Goal: Task Accomplishment & Management: Manage account settings

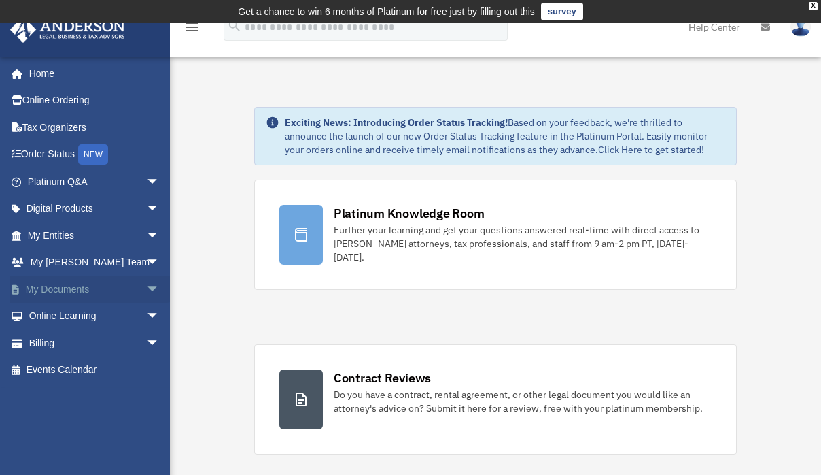
click at [70, 286] on link "My Documents arrow_drop_down" at bounding box center [95, 288] width 171 height 27
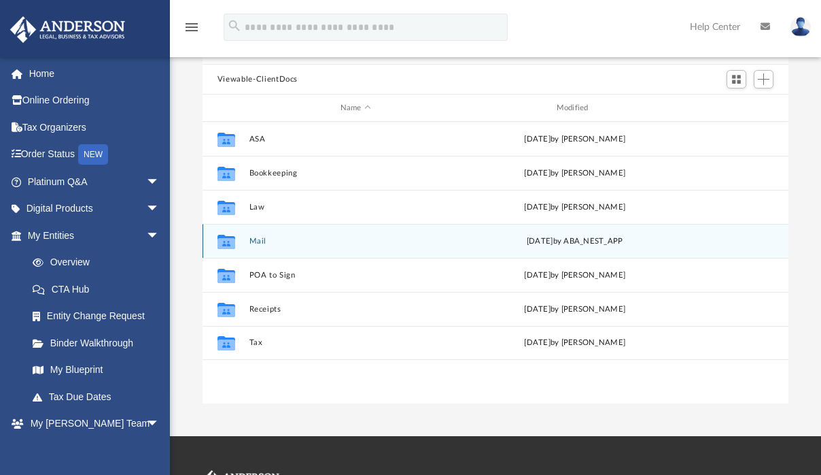
scroll to position [136, 0]
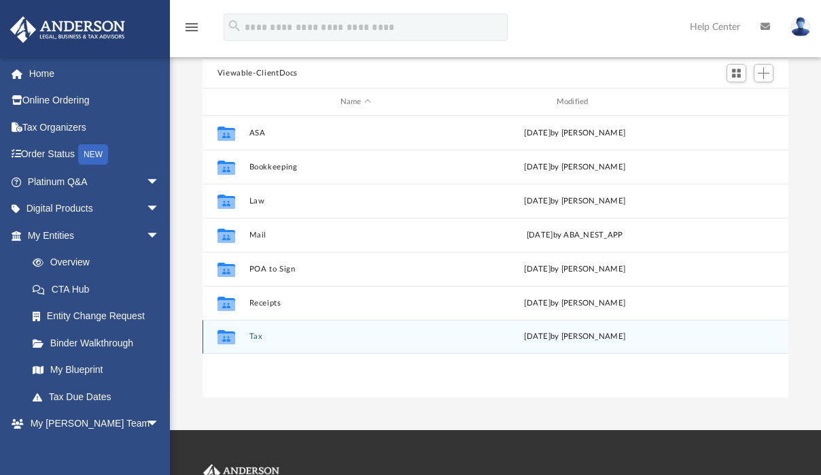
click at [258, 336] on button "Tax" at bounding box center [355, 336] width 213 height 9
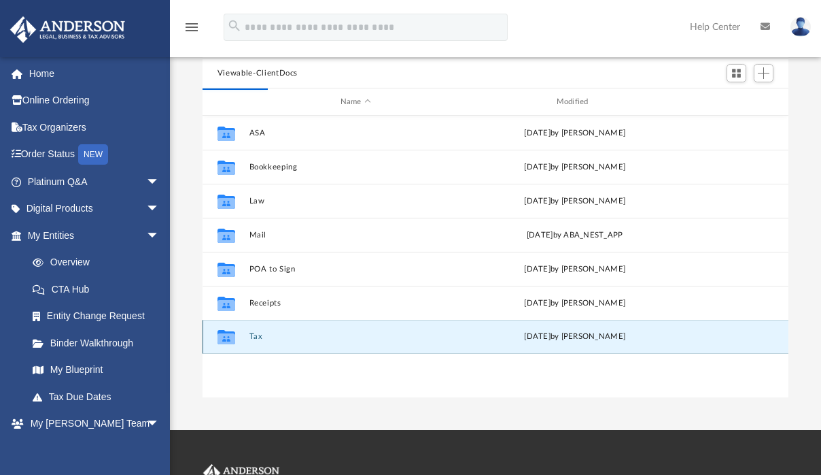
click at [258, 336] on button "Tax" at bounding box center [355, 336] width 213 height 9
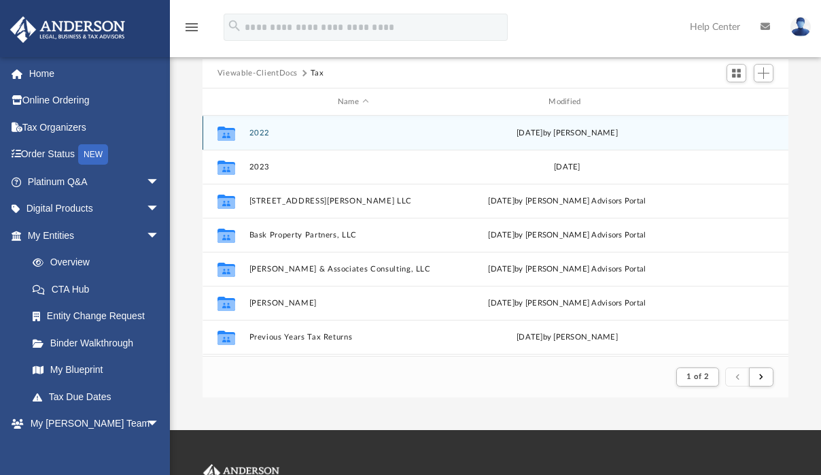
scroll to position [11, 11]
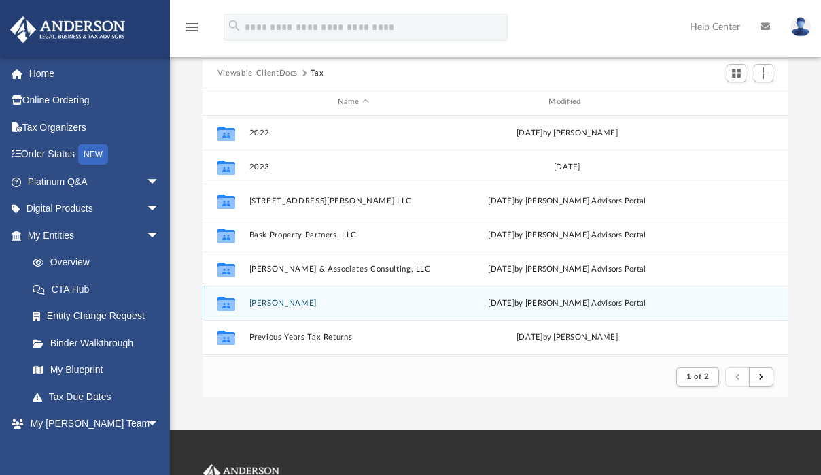
click at [299, 304] on button "Mosley, LaKesia" at bounding box center [353, 302] width 208 height 9
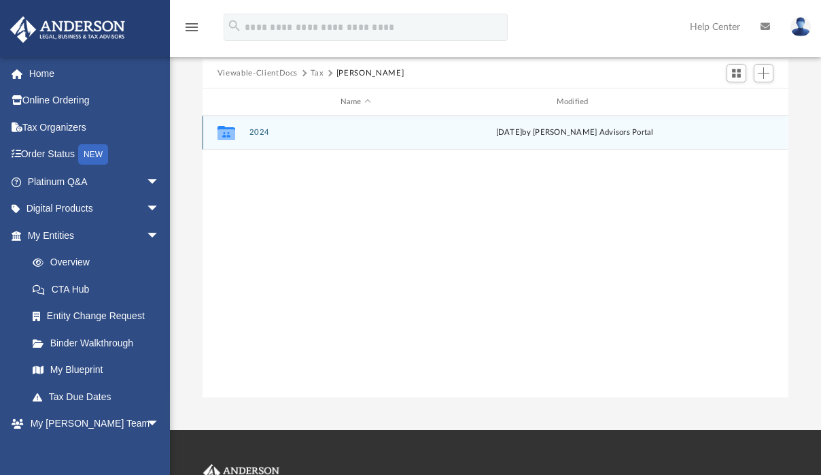
scroll to position [298, 576]
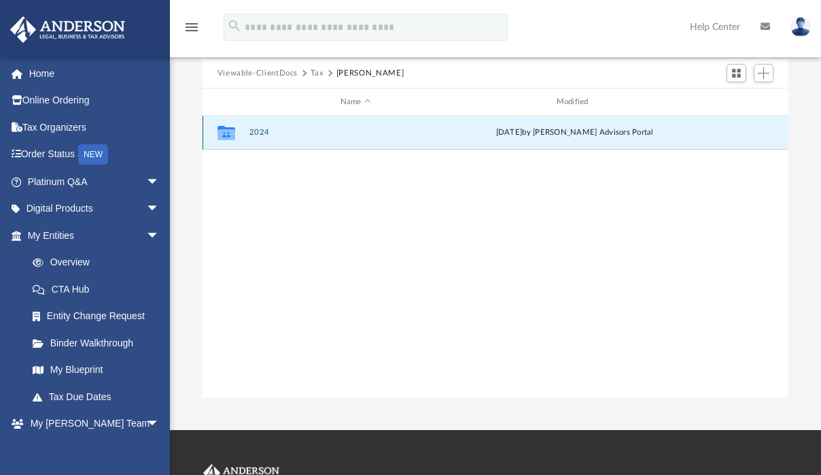
click at [263, 128] on button "2024" at bounding box center [355, 132] width 213 height 9
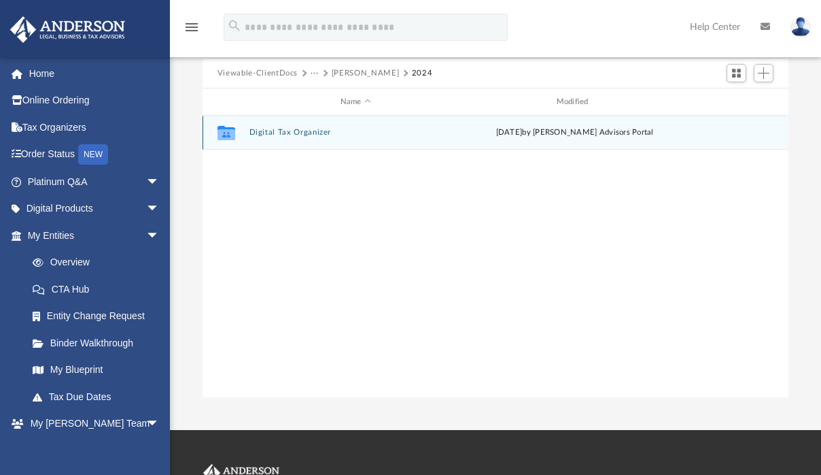
click at [288, 134] on button "Digital Tax Organizer" at bounding box center [355, 132] width 213 height 9
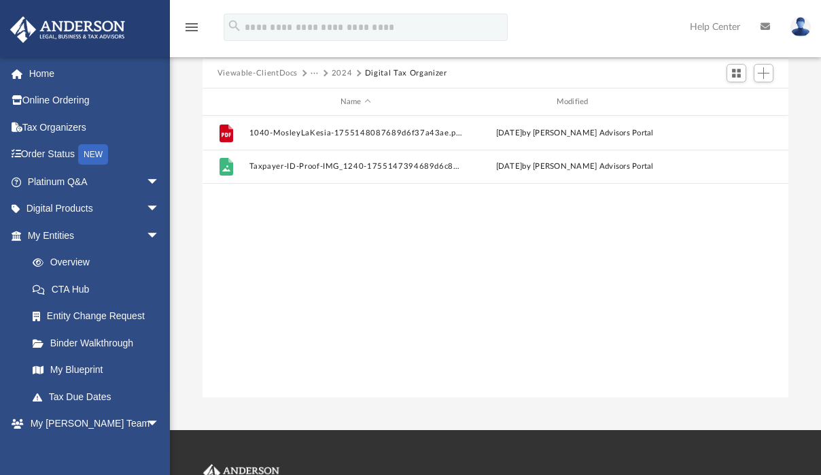
click at [260, 73] on button "Viewable-ClientDocs" at bounding box center [258, 73] width 80 height 12
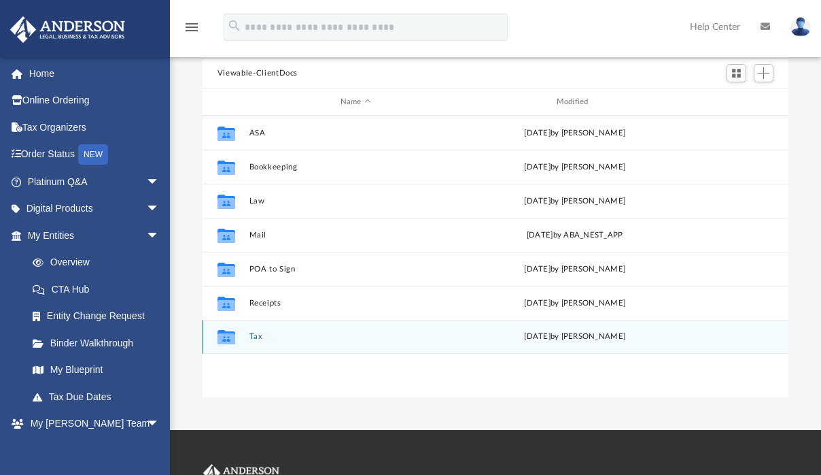
click at [254, 335] on button "Tax" at bounding box center [355, 336] width 213 height 9
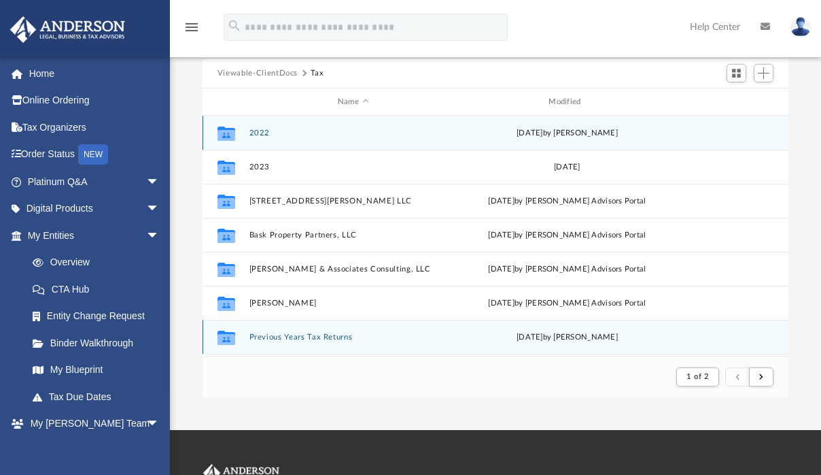
scroll to position [11, 11]
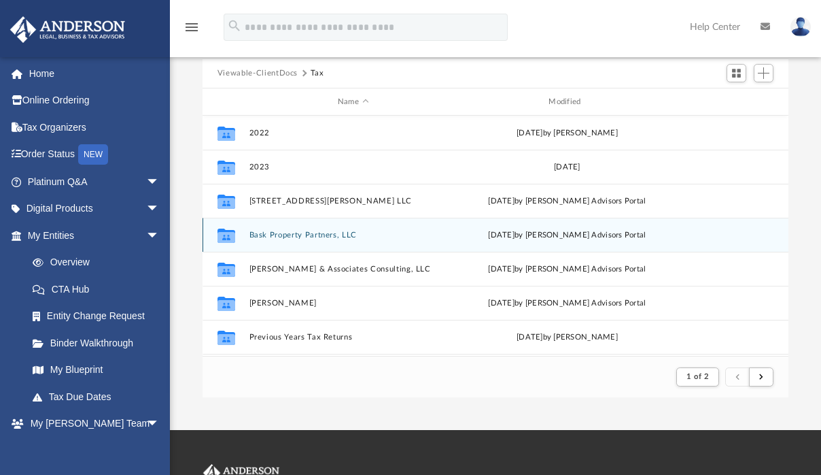
click at [295, 229] on div "Collaborated Folder Bask Property Partners, LLC today by Anderson Advisors Port…" at bounding box center [496, 235] width 586 height 34
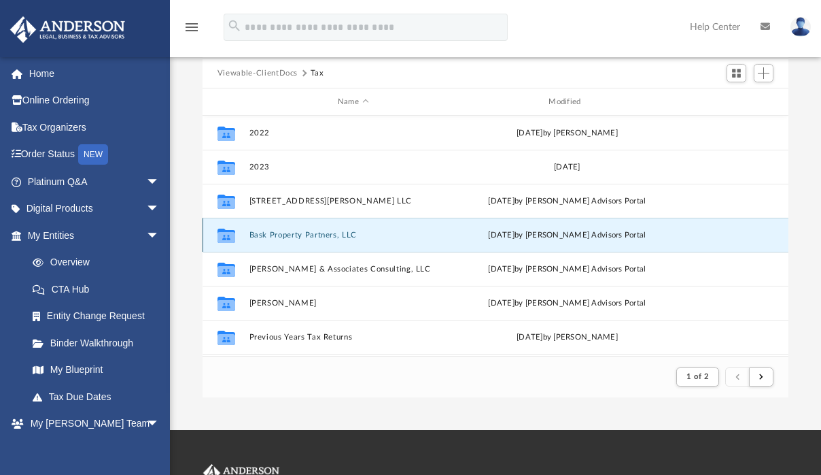
click at [296, 237] on button "Bask Property Partners, LLC" at bounding box center [353, 234] width 208 height 9
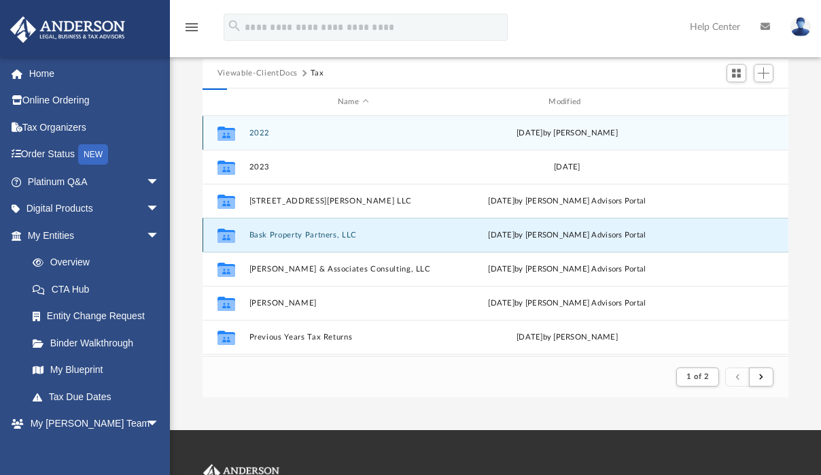
scroll to position [298, 576]
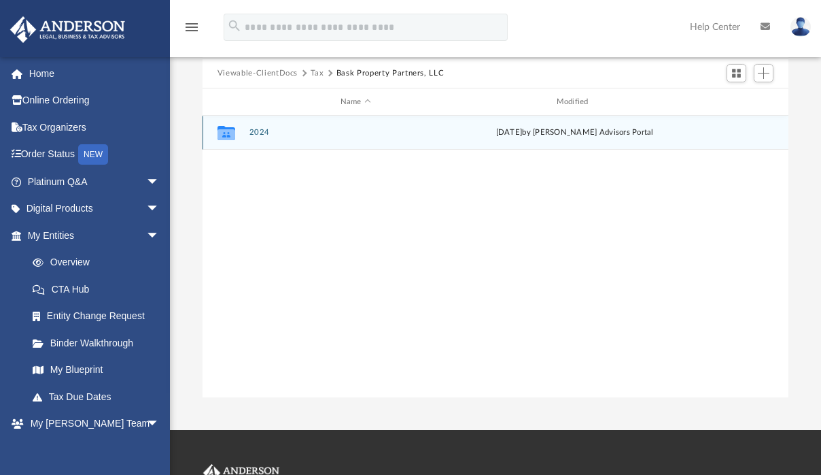
click at [260, 134] on button "2024" at bounding box center [355, 132] width 213 height 9
click at [260, 134] on button "Digital Tax Organizer" at bounding box center [355, 132] width 213 height 9
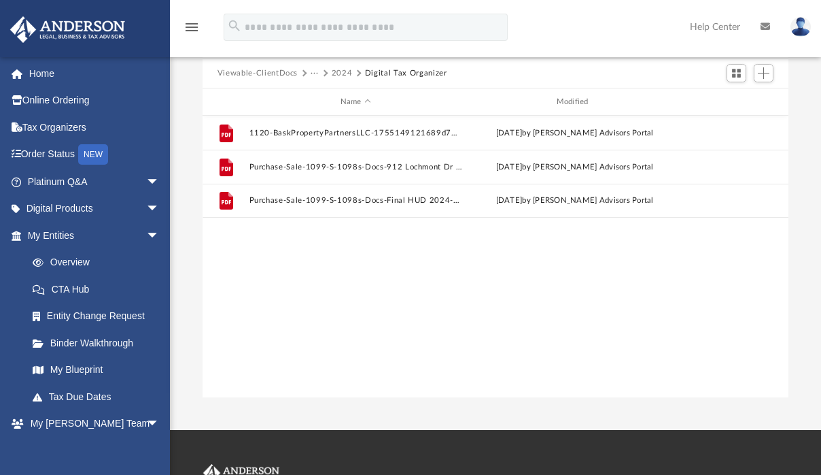
click at [275, 77] on button "Viewable-ClientDocs" at bounding box center [258, 73] width 80 height 12
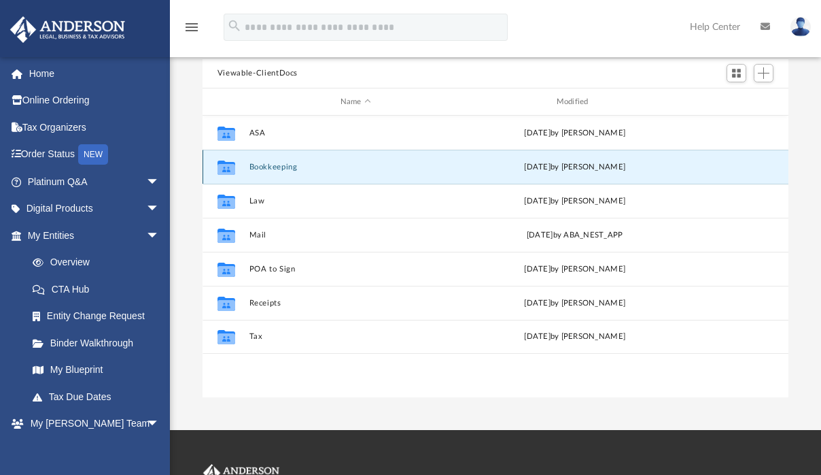
click at [270, 166] on button "Bookkeeping" at bounding box center [355, 166] width 213 height 9
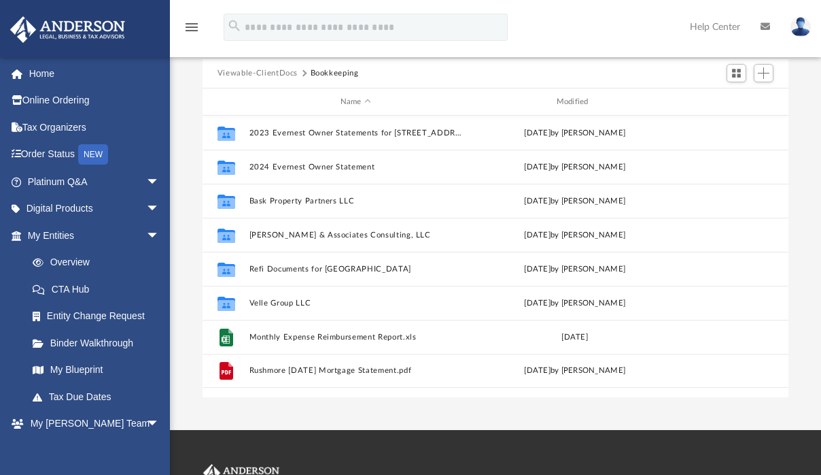
click at [265, 73] on button "Viewable-ClientDocs" at bounding box center [258, 73] width 80 height 12
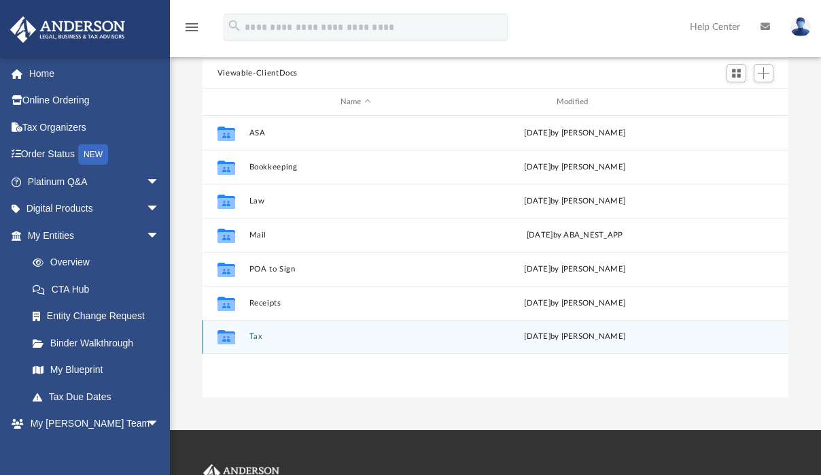
click at [258, 334] on button "Tax" at bounding box center [355, 336] width 213 height 9
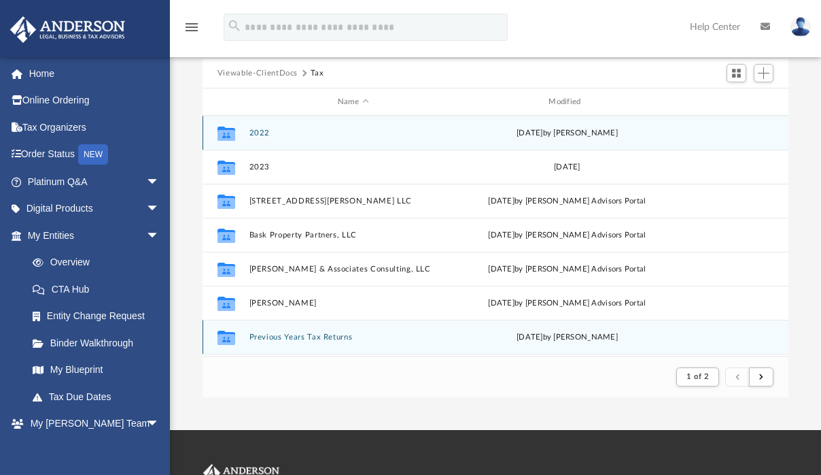
scroll to position [11, 11]
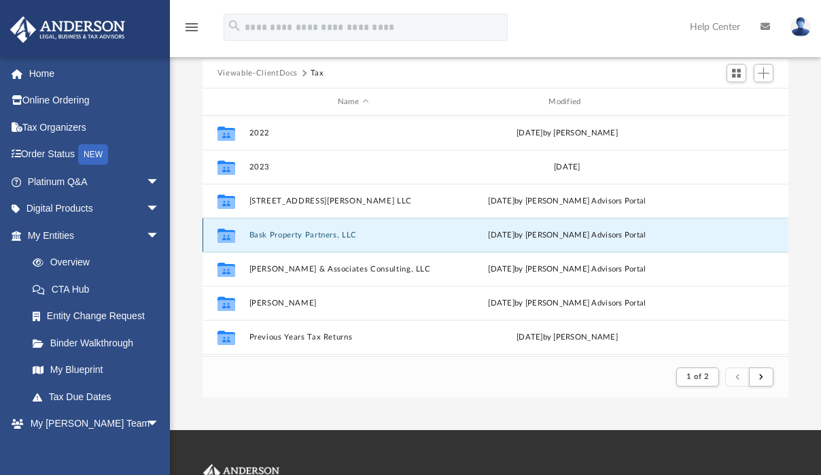
click at [283, 234] on button "Bask Property Partners, LLC" at bounding box center [353, 234] width 208 height 9
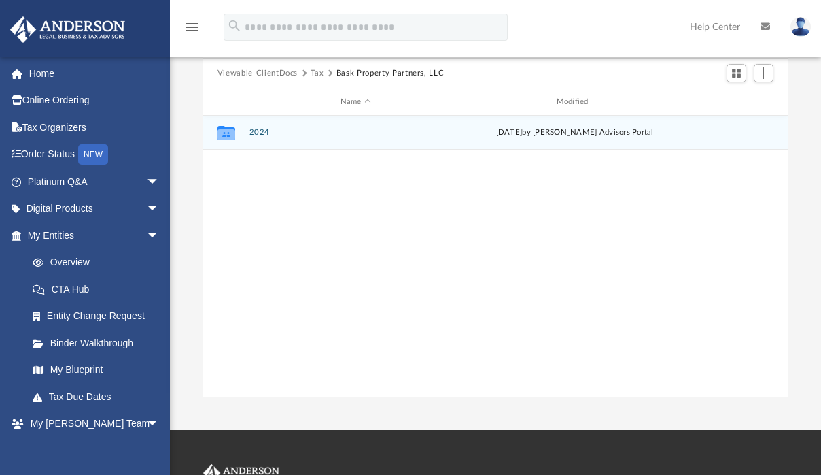
scroll to position [298, 576]
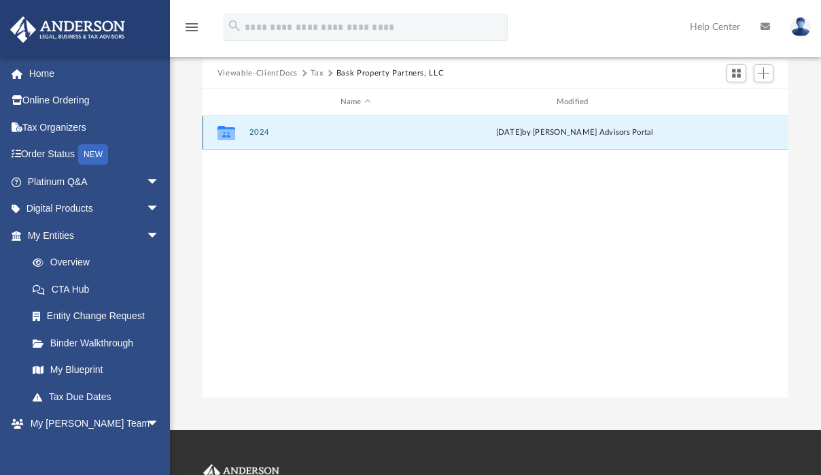
click at [260, 130] on button "2024" at bounding box center [355, 132] width 213 height 9
click at [261, 133] on button "Digital Tax Organizer" at bounding box center [355, 132] width 213 height 9
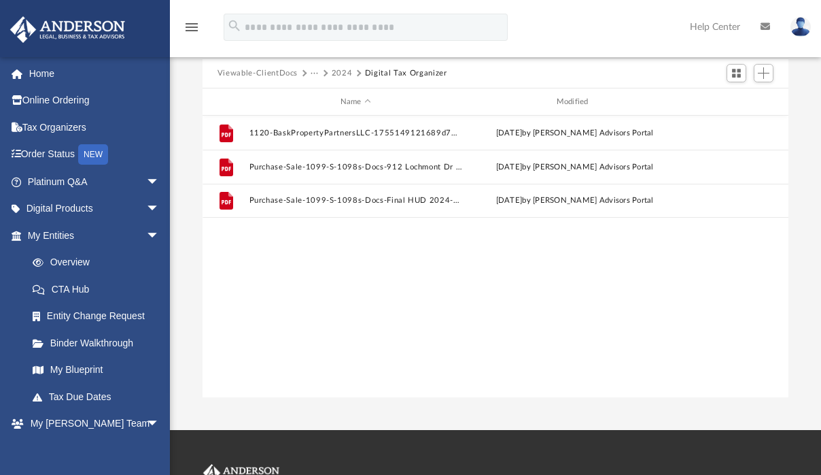
click at [332, 71] on button "2024" at bounding box center [342, 73] width 21 height 12
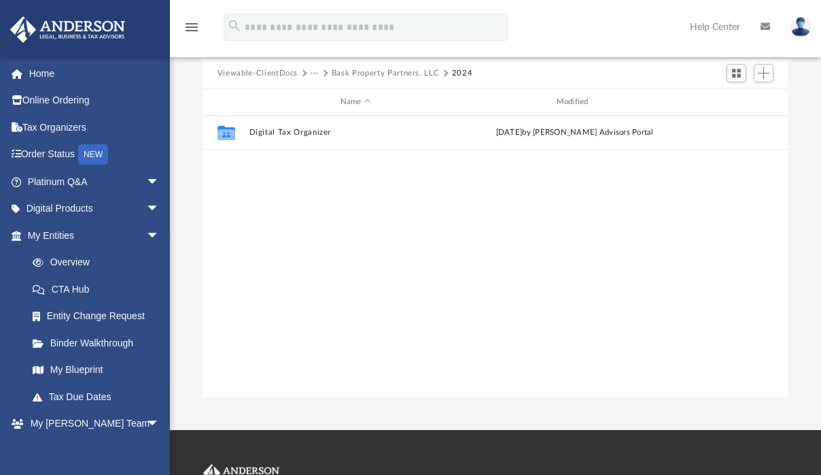
click at [343, 69] on button "Bask Property Partners, LLC" at bounding box center [386, 73] width 108 height 12
click at [276, 72] on button "Viewable-ClientDocs" at bounding box center [258, 73] width 80 height 12
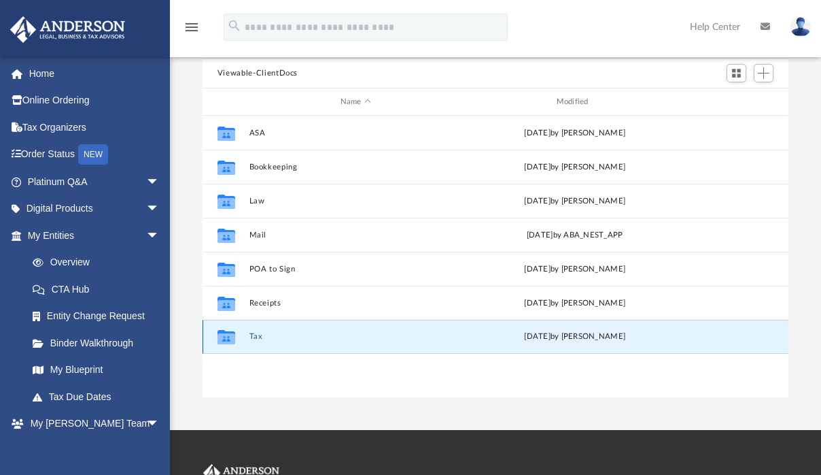
click at [256, 335] on button "Tax" at bounding box center [355, 336] width 213 height 9
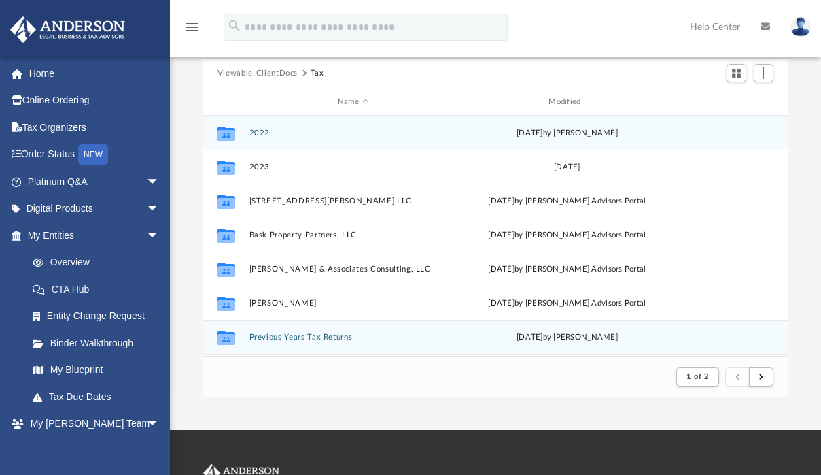
scroll to position [11, 11]
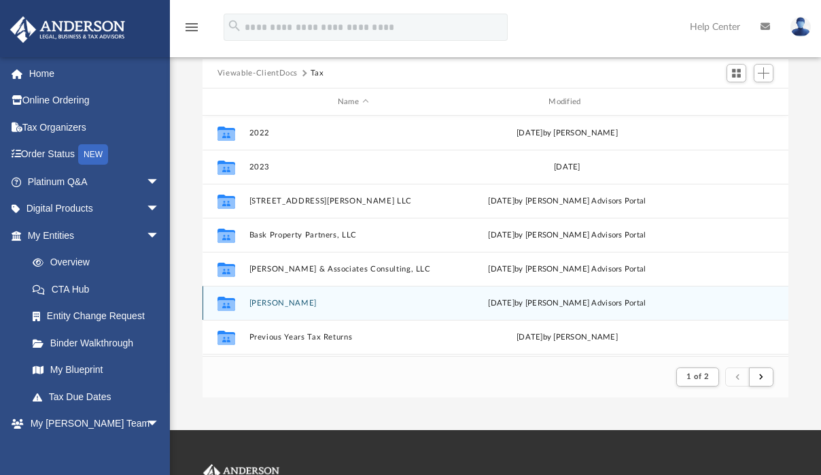
click at [270, 303] on button "Mosley, LaKesia" at bounding box center [353, 302] width 208 height 9
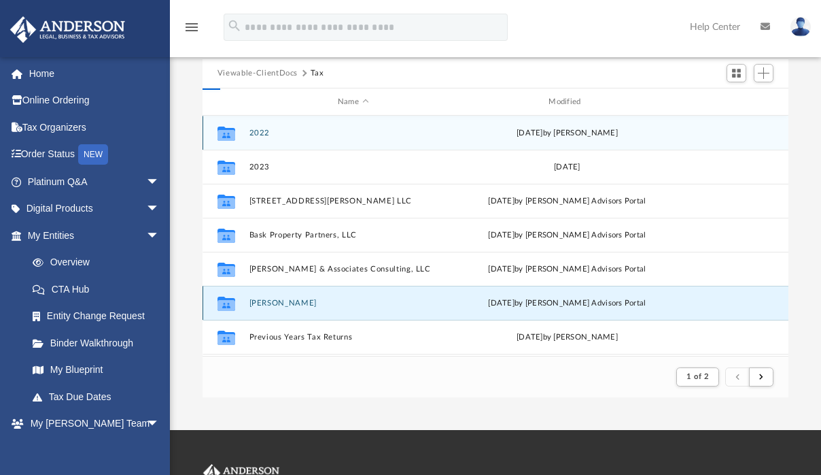
scroll to position [298, 576]
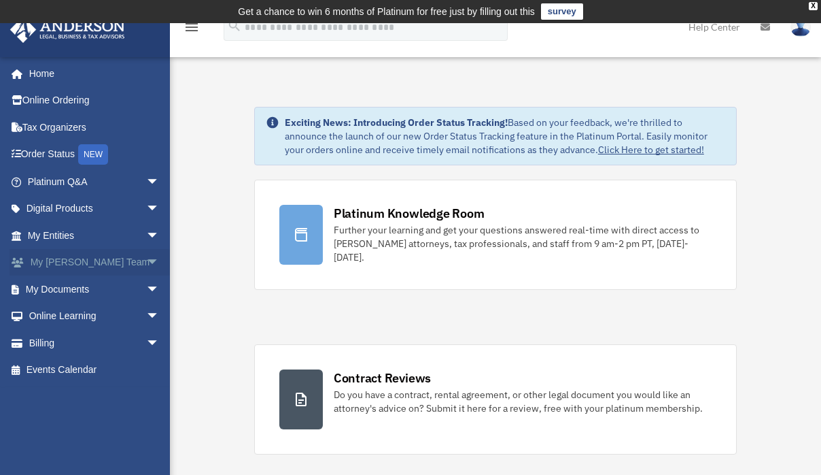
click at [146, 259] on span "arrow_drop_down" at bounding box center [159, 263] width 27 height 28
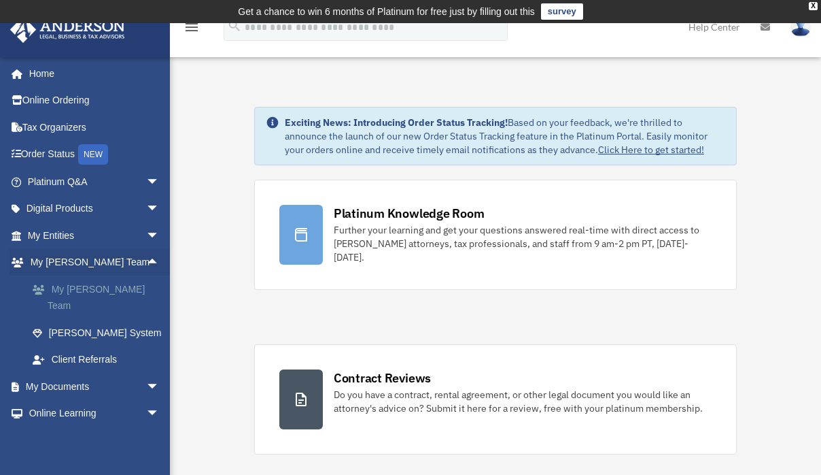
click at [94, 288] on link "My [PERSON_NAME] Team" at bounding box center [99, 297] width 161 height 44
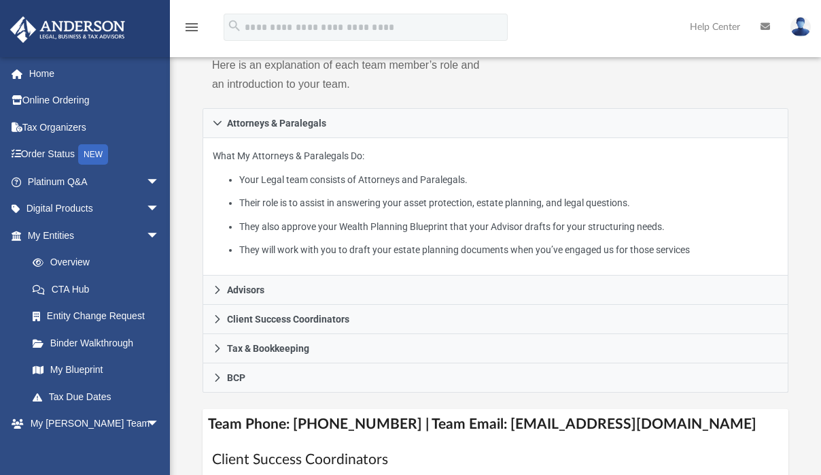
scroll to position [286, 0]
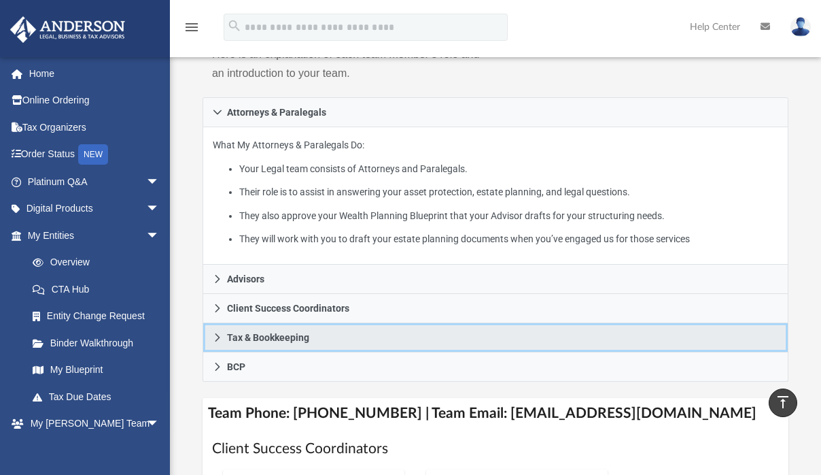
click at [215, 339] on icon at bounding box center [217, 337] width 5 height 8
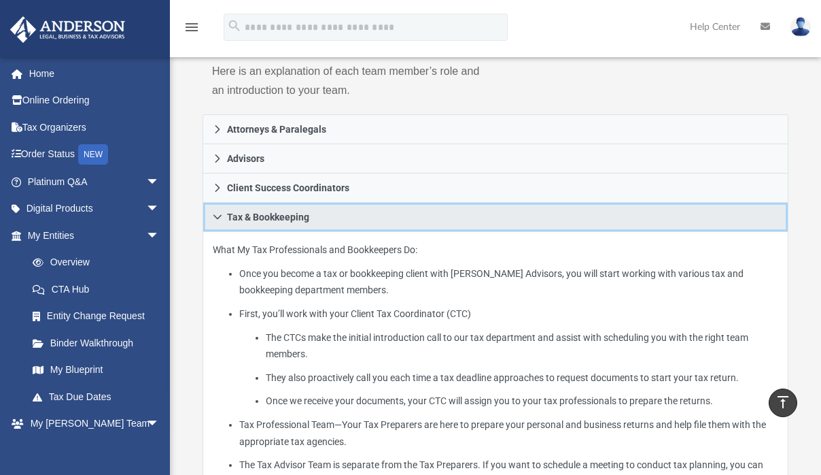
scroll to position [269, 0]
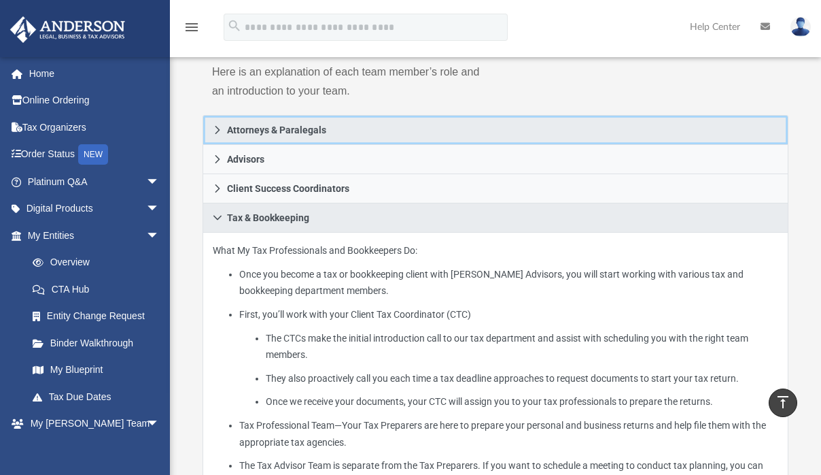
click at [220, 128] on icon at bounding box center [218, 130] width 10 height 10
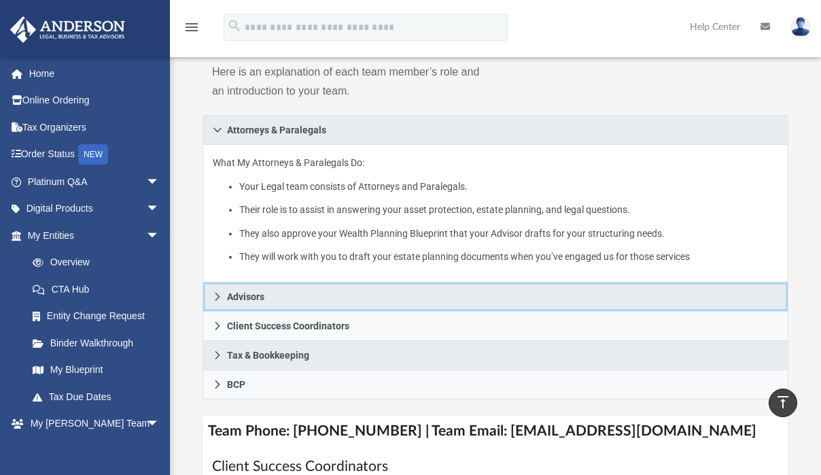
click at [213, 294] on icon at bounding box center [218, 297] width 10 height 10
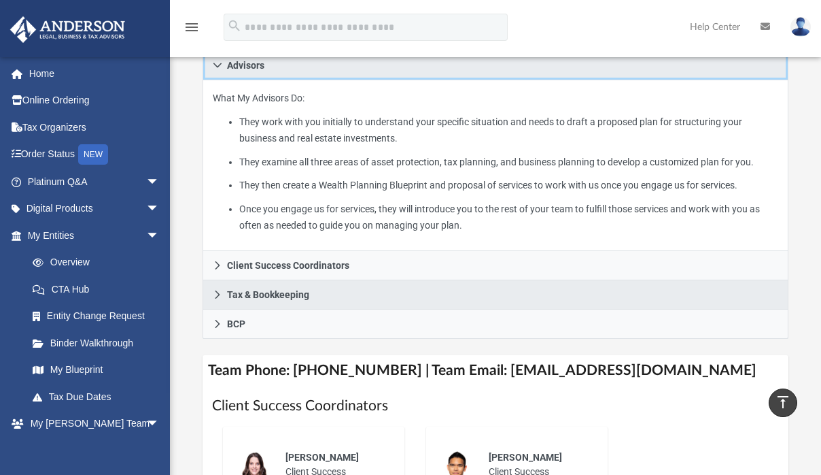
scroll to position [366, 0]
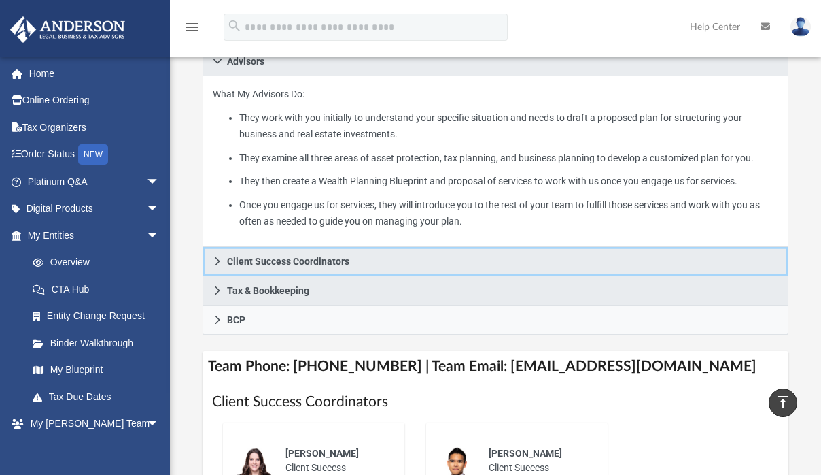
click at [225, 265] on link "Client Success Coordinators" at bounding box center [496, 261] width 586 height 29
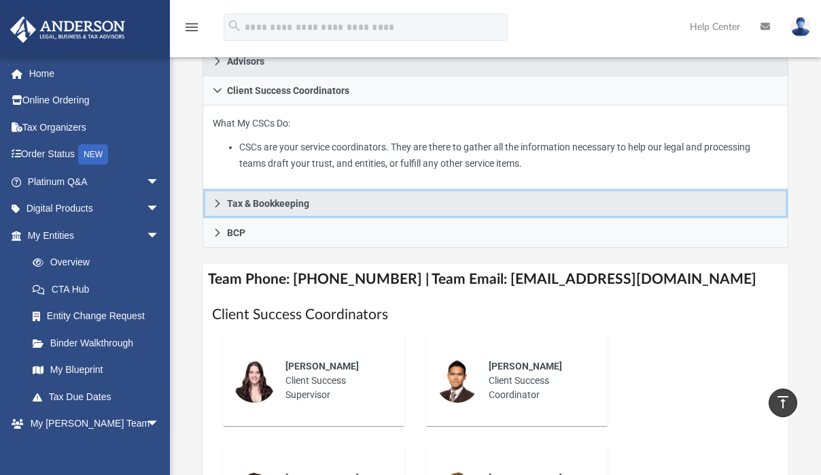
click at [222, 207] on link "Tax & Bookkeeping" at bounding box center [496, 203] width 586 height 29
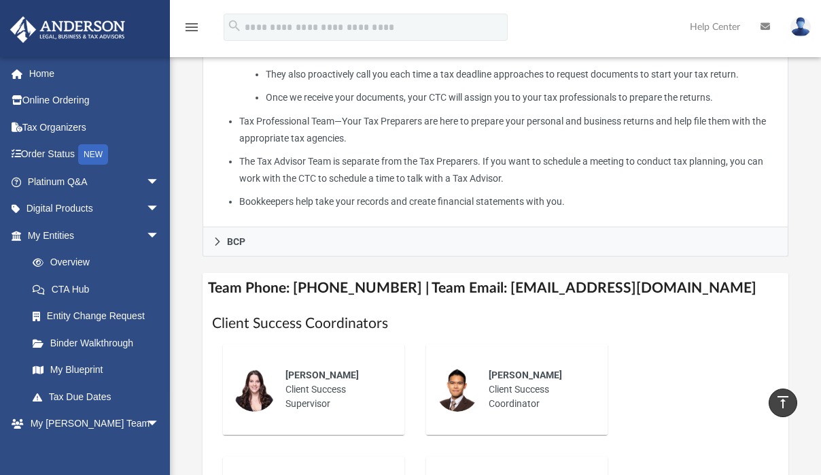
scroll to position [572, 0]
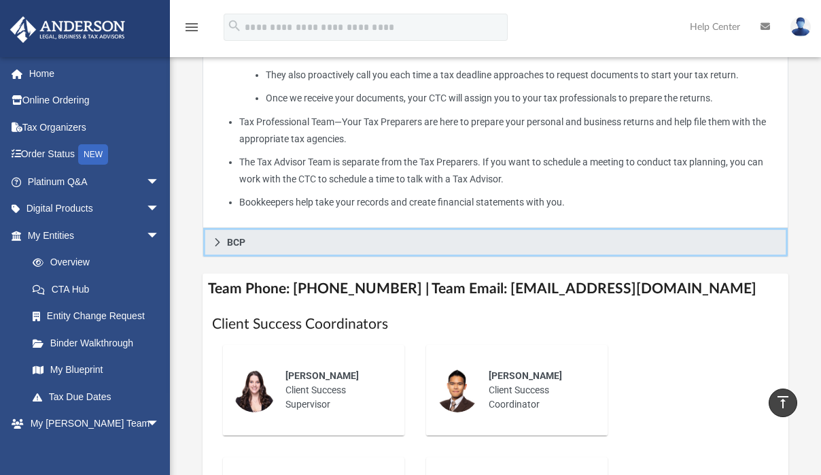
click at [220, 239] on icon at bounding box center [218, 242] width 10 height 10
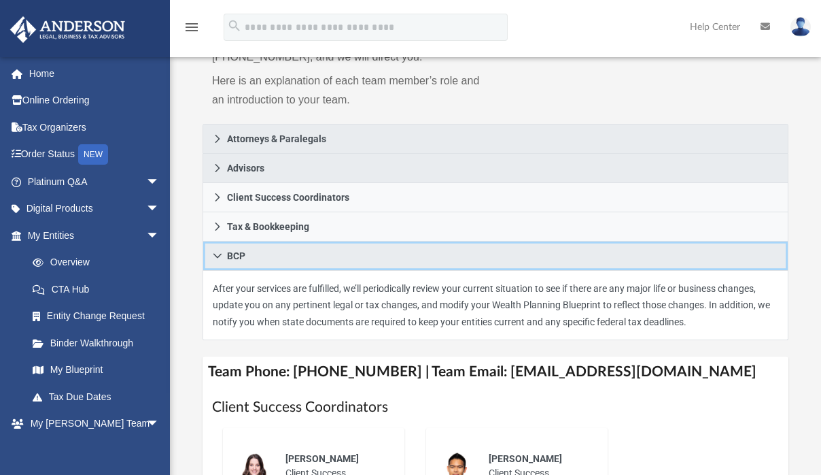
scroll to position [261, 0]
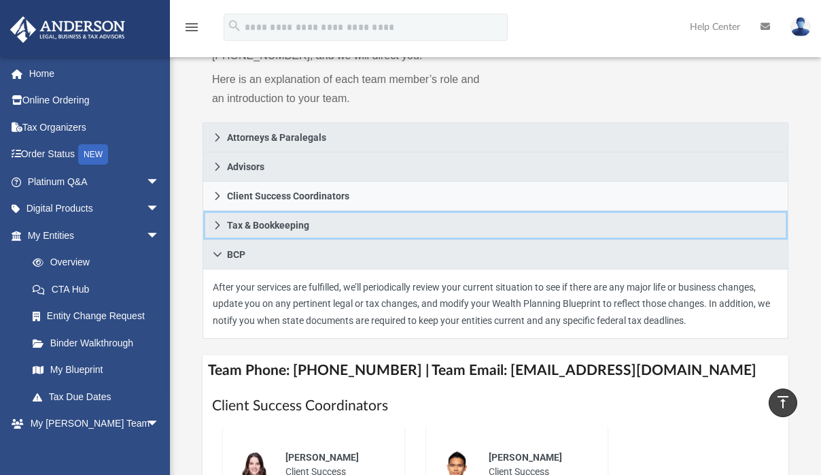
click at [218, 223] on icon at bounding box center [217, 225] width 5 height 8
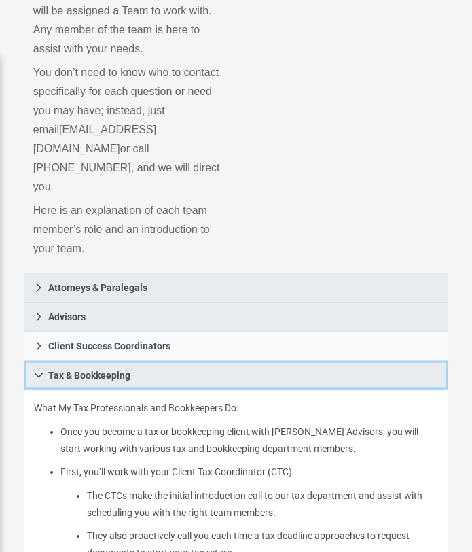
scroll to position [0, 0]
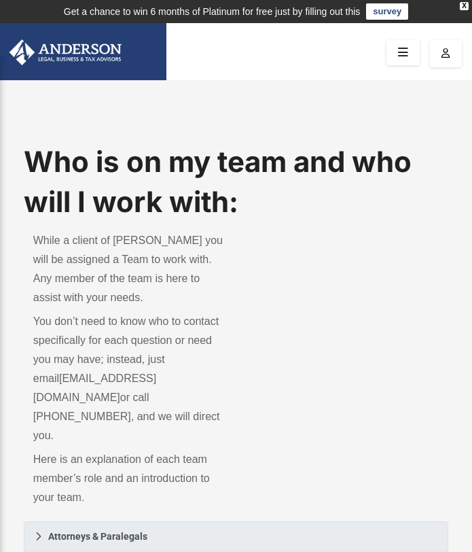
click at [400, 61] on icon at bounding box center [404, 52] width 20 height 21
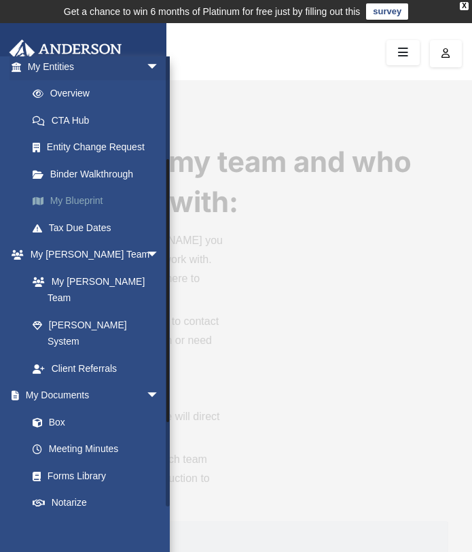
scroll to position [170, 0]
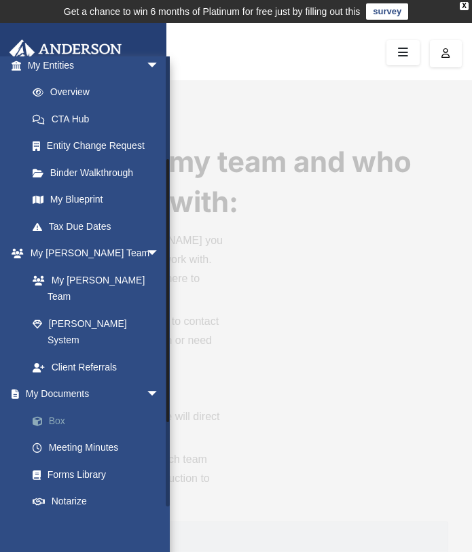
click at [61, 407] on link "Box" at bounding box center [99, 420] width 161 height 27
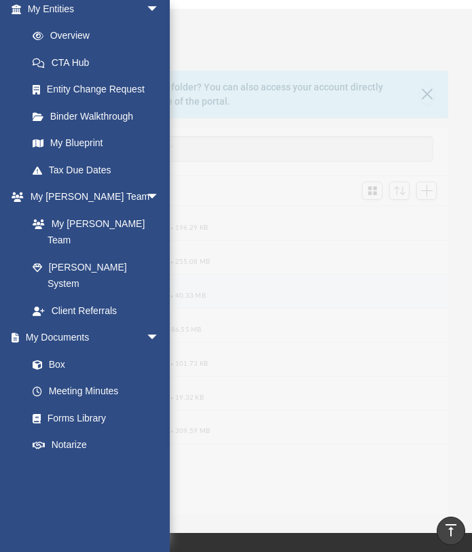
scroll to position [71, 0]
click at [292, 255] on button "Bookkeeping" at bounding box center [226, 253] width 341 height 9
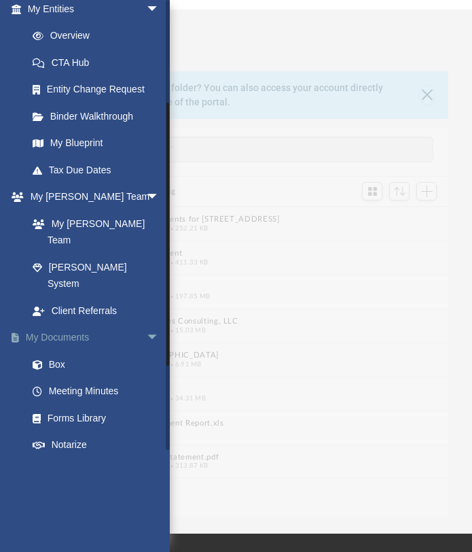
click at [69, 324] on link "My Documents arrow_drop_down" at bounding box center [95, 337] width 171 height 27
click at [60, 351] on link "Box" at bounding box center [99, 364] width 161 height 27
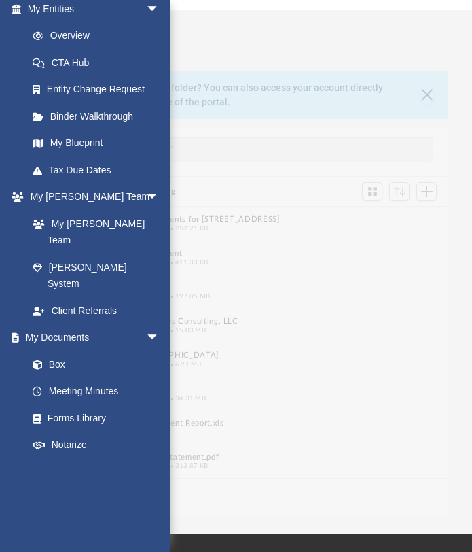
scroll to position [0, 0]
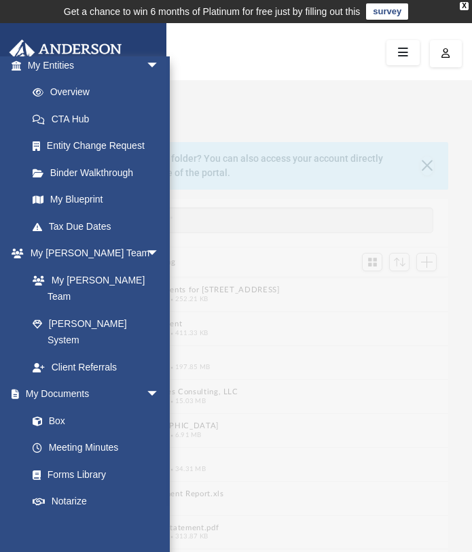
click at [396, 41] on link at bounding box center [403, 52] width 33 height 25
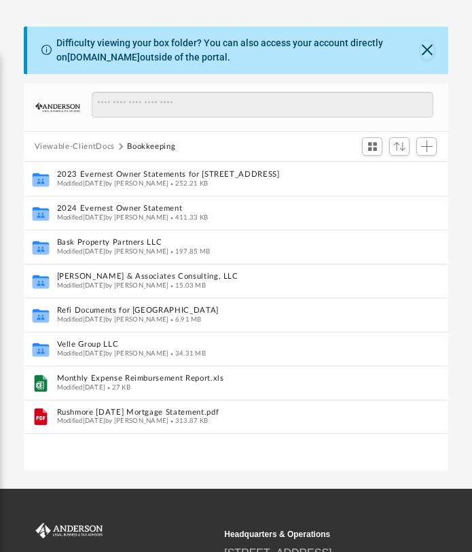
scroll to position [118, 0]
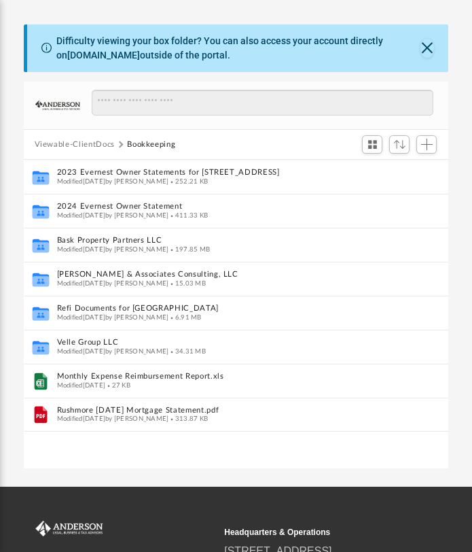
click at [96, 139] on button "Viewable-ClientDocs" at bounding box center [75, 145] width 80 height 12
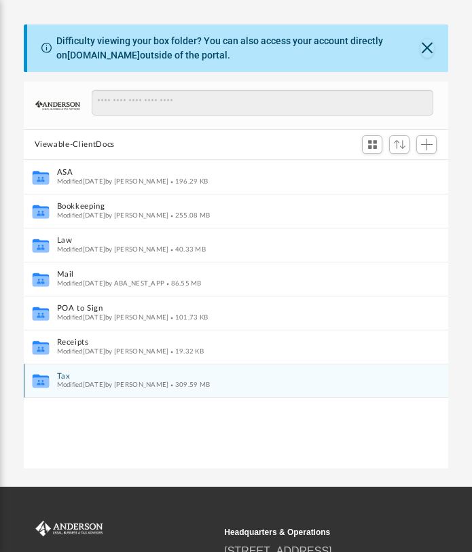
click at [67, 377] on button "Tax" at bounding box center [226, 376] width 341 height 9
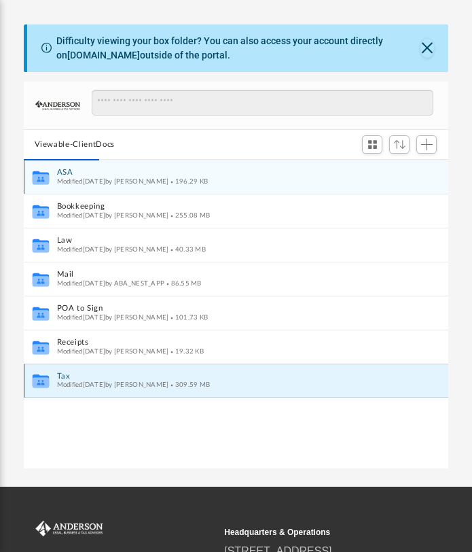
scroll to position [11, 11]
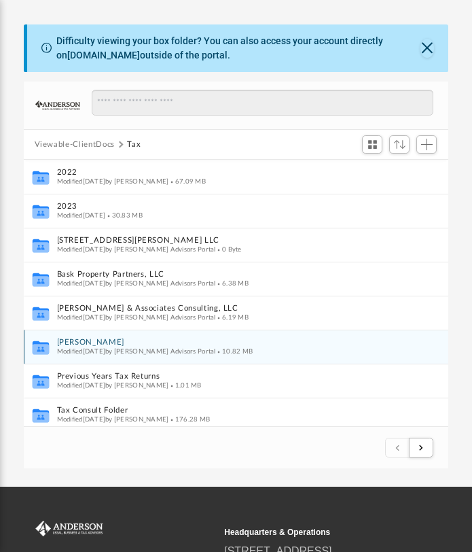
click at [82, 349] on span "Modified today by Anderson Advisors Portal" at bounding box center [135, 351] width 159 height 7
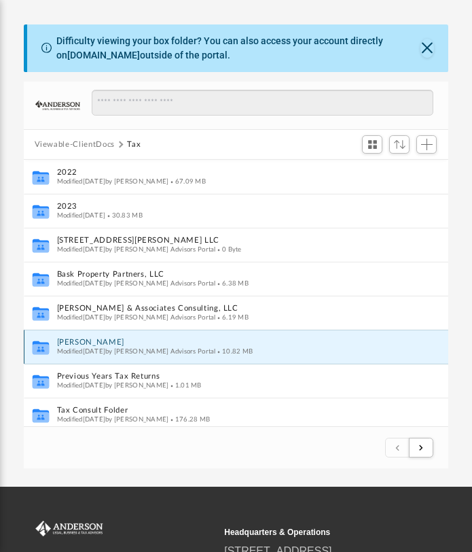
click at [77, 342] on button "Mosley, LaKesia" at bounding box center [221, 343] width 331 height 9
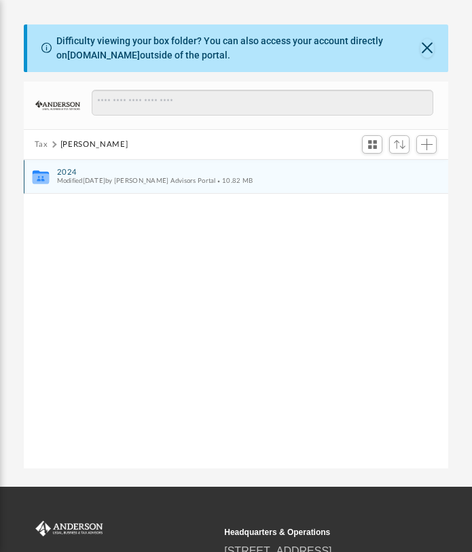
scroll to position [298, 415]
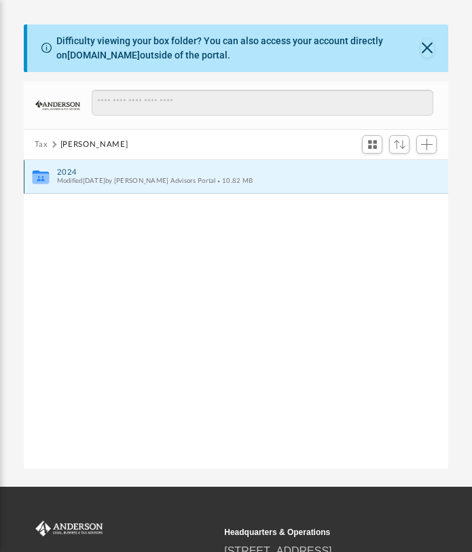
click at [70, 171] on button "2024" at bounding box center [226, 172] width 341 height 9
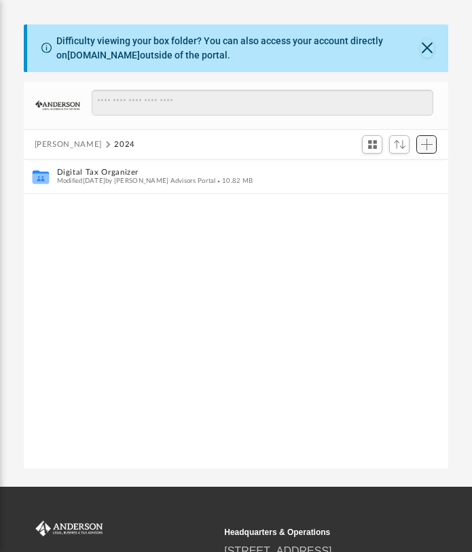
click at [427, 147] on span "Add" at bounding box center [427, 145] width 12 height 12
click at [394, 173] on li "Upload" at bounding box center [408, 171] width 44 height 14
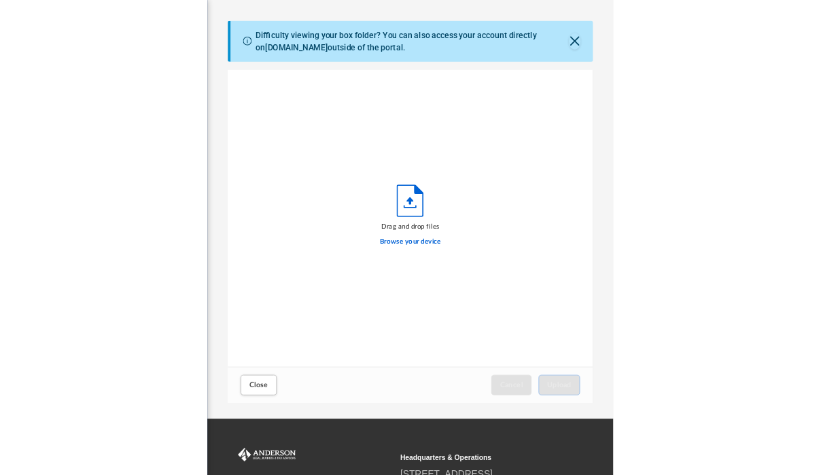
scroll to position [334, 415]
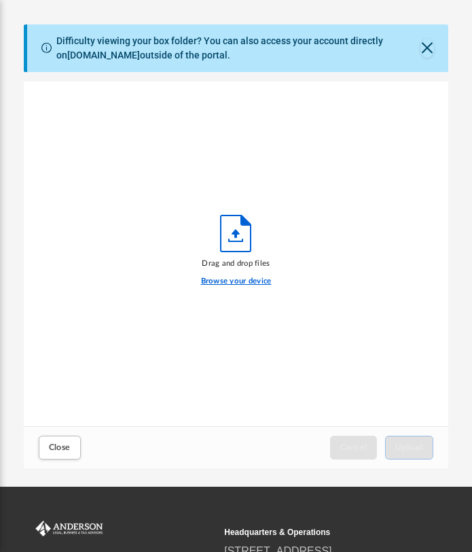
click at [252, 282] on label "Browse your device" at bounding box center [236, 281] width 71 height 12
click at [0, 0] on input "Browse your device" at bounding box center [0, 0] width 0 height 0
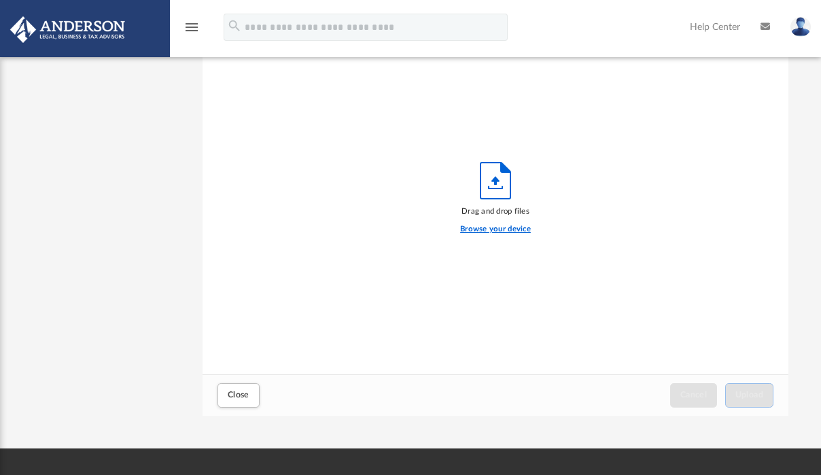
scroll to position [334, 576]
click at [485, 228] on label "Browse your device" at bounding box center [495, 229] width 71 height 12
click at [0, 0] on input "Browse your device" at bounding box center [0, 0] width 0 height 0
click at [248, 398] on span "Close" at bounding box center [239, 394] width 22 height 8
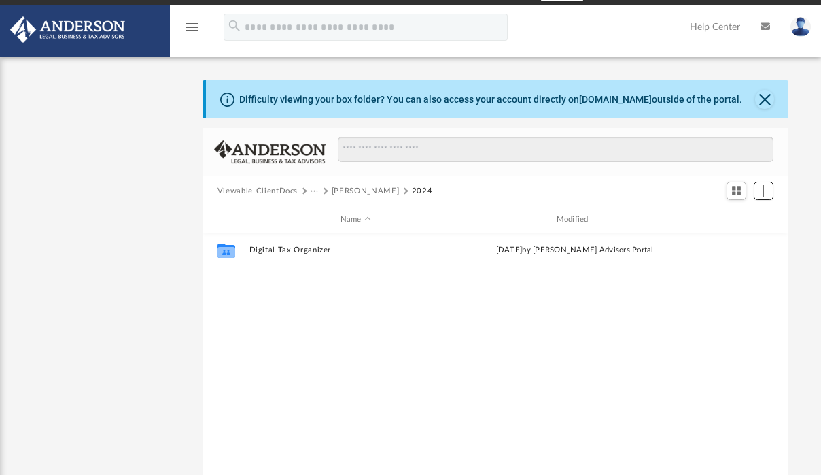
scroll to position [0, 0]
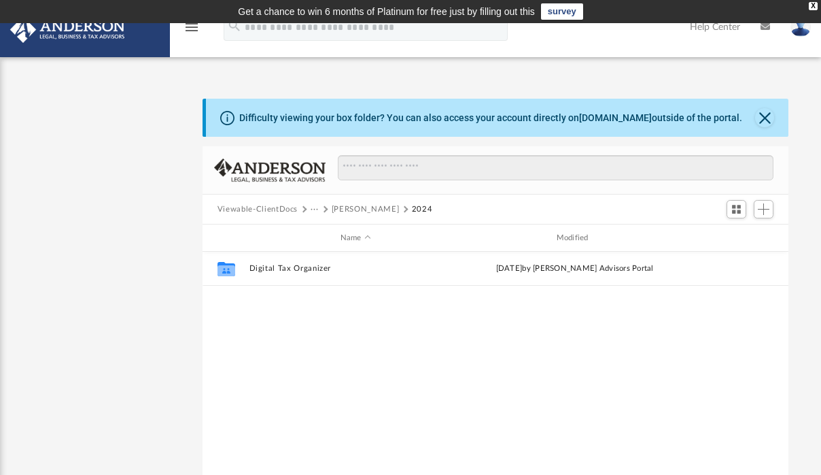
click at [373, 209] on button "Mosley, LaKesia" at bounding box center [365, 209] width 67 height 12
click at [351, 207] on button "Mosley, LaKesia" at bounding box center [370, 209] width 67 height 12
click at [316, 210] on button "Tax" at bounding box center [318, 209] width 14 height 12
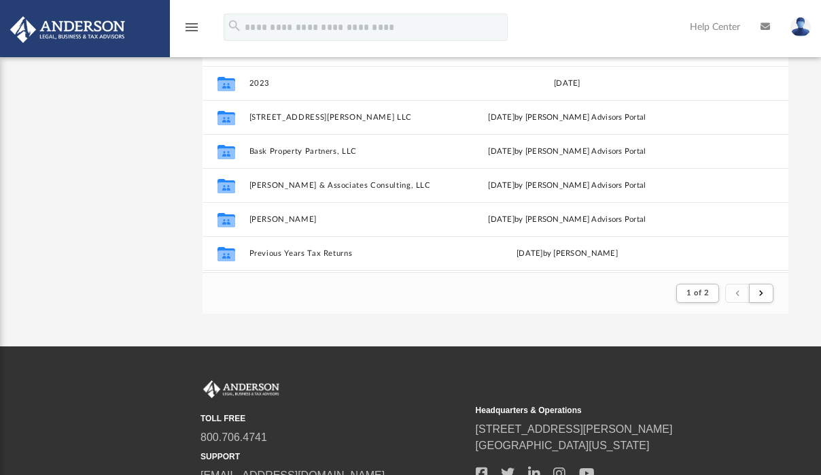
scroll to position [225, 0]
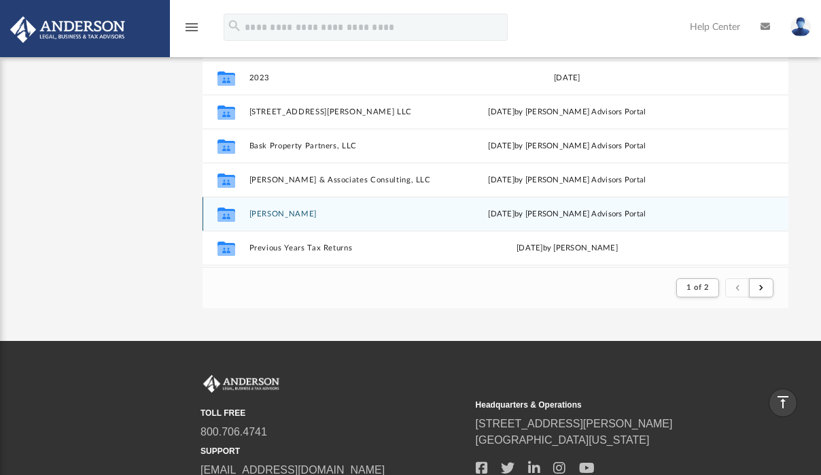
click at [293, 215] on button "Mosley, LaKesia" at bounding box center [353, 213] width 208 height 9
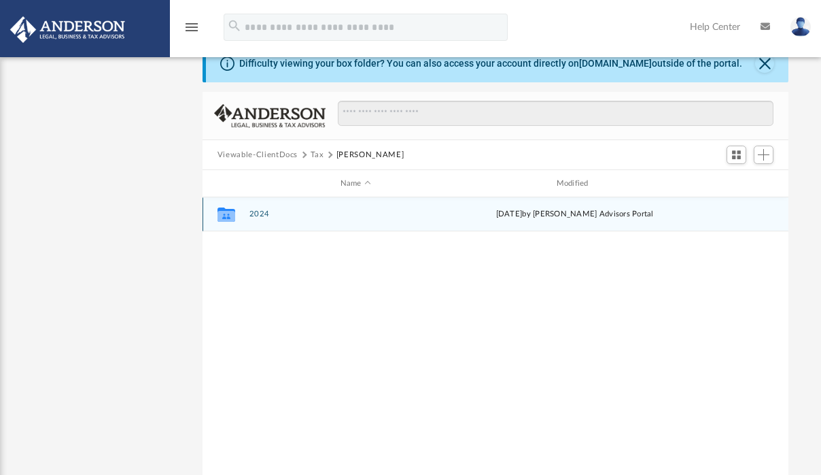
scroll to position [56, 0]
click at [258, 213] on button "2024" at bounding box center [355, 212] width 213 height 9
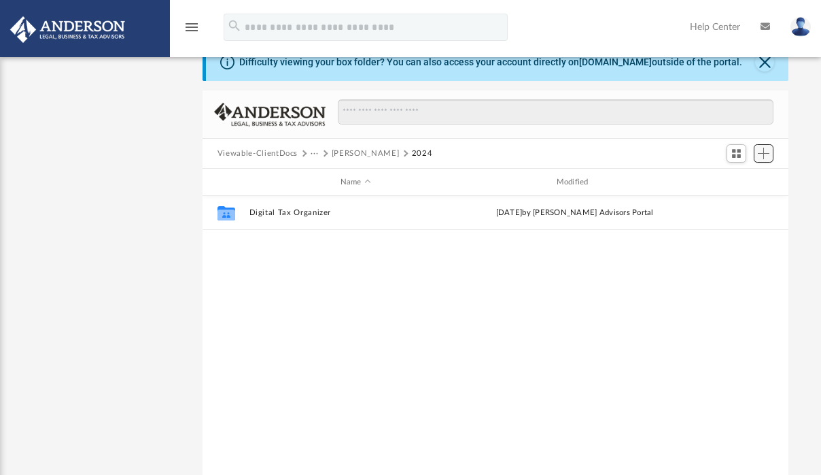
click at [763, 149] on span "Add" at bounding box center [764, 154] width 12 height 12
click at [734, 181] on li "Upload" at bounding box center [745, 180] width 44 height 14
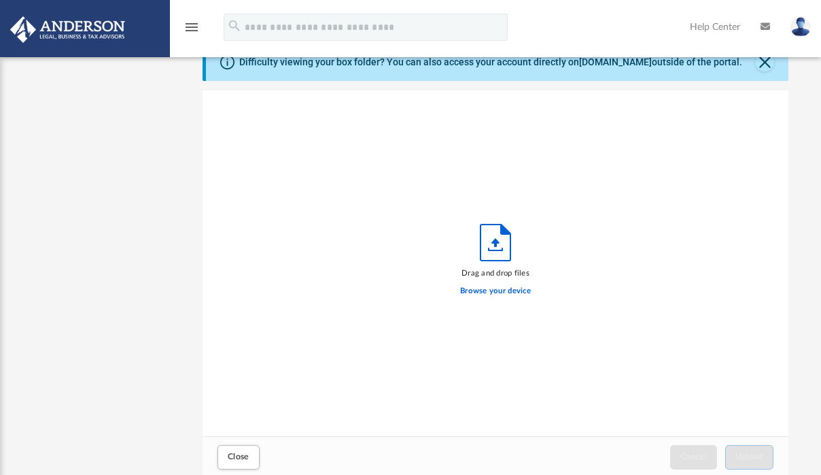
scroll to position [334, 576]
click at [504, 292] on label "Browse your device" at bounding box center [495, 291] width 71 height 12
click at [0, 0] on input "Browse your device" at bounding box center [0, 0] width 0 height 0
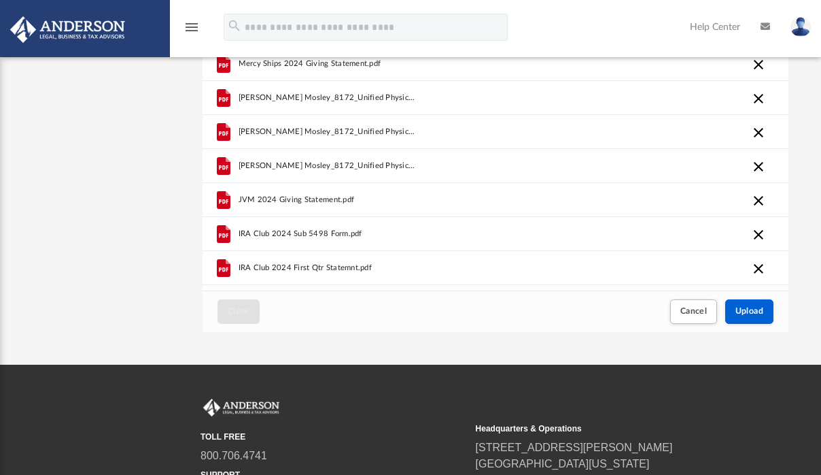
scroll to position [205, 0]
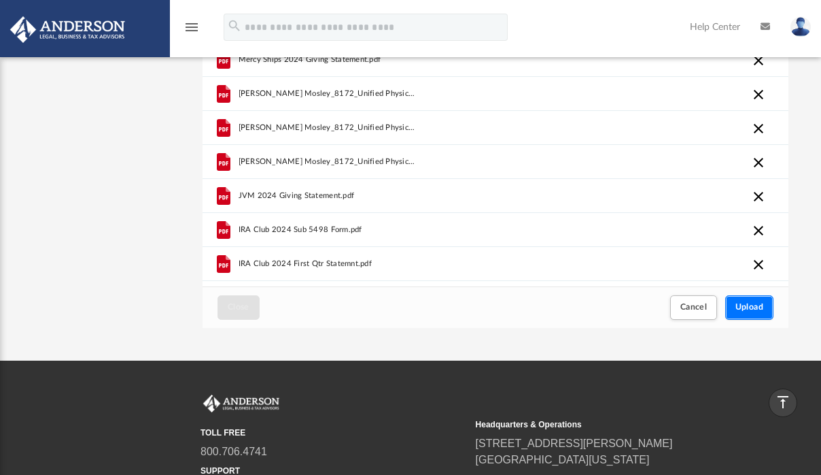
click at [758, 313] on button "Upload" at bounding box center [749, 307] width 49 height 24
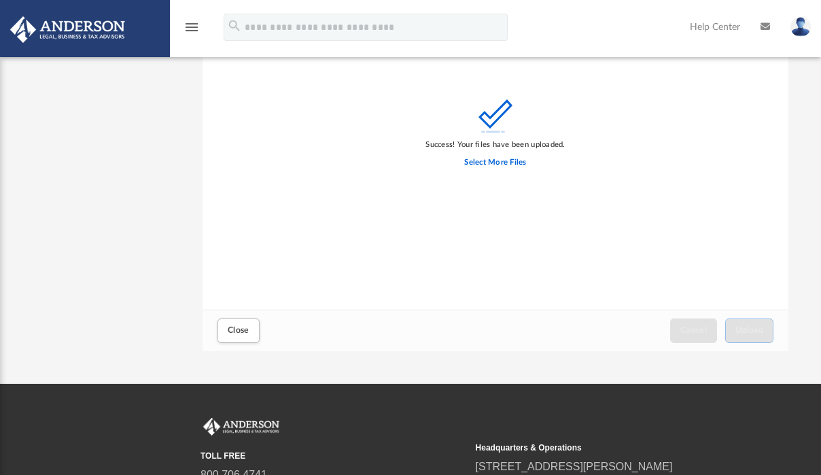
scroll to position [187, 0]
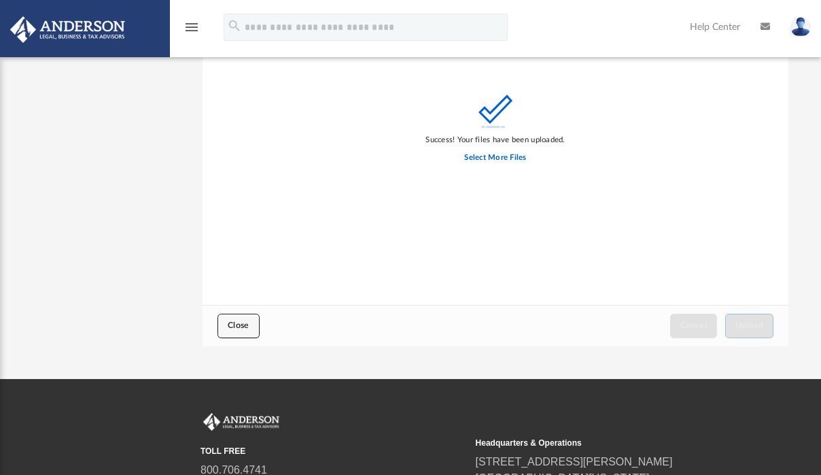
click at [237, 327] on span "Close" at bounding box center [239, 325] width 22 height 8
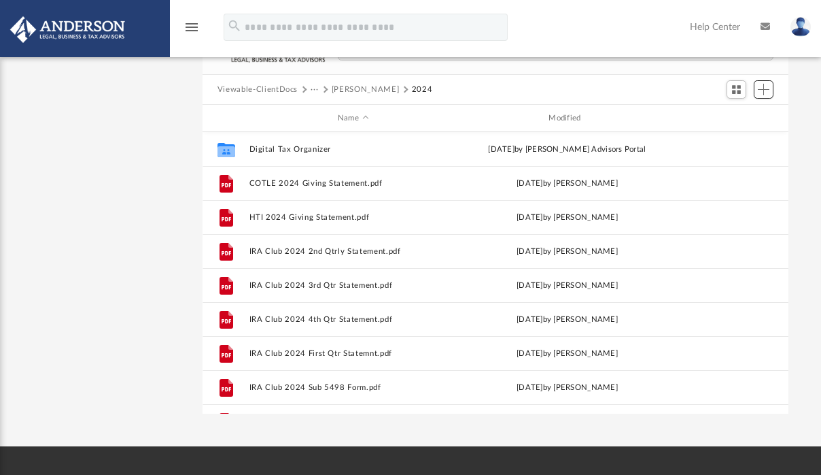
scroll to position [0, 0]
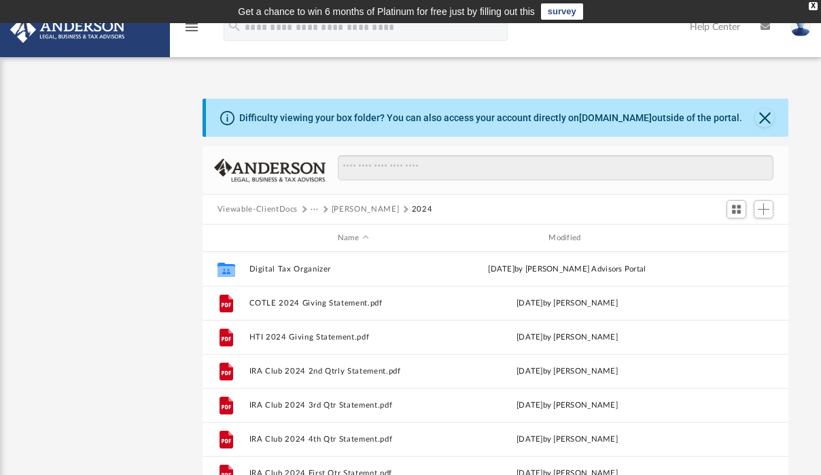
click at [356, 211] on button "Mosley, LaKesia" at bounding box center [365, 209] width 67 height 12
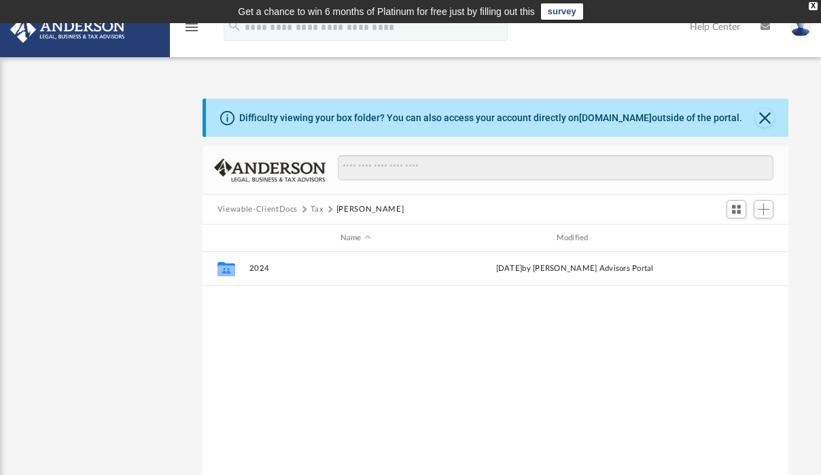
click at [317, 209] on button "Tax" at bounding box center [318, 209] width 14 height 12
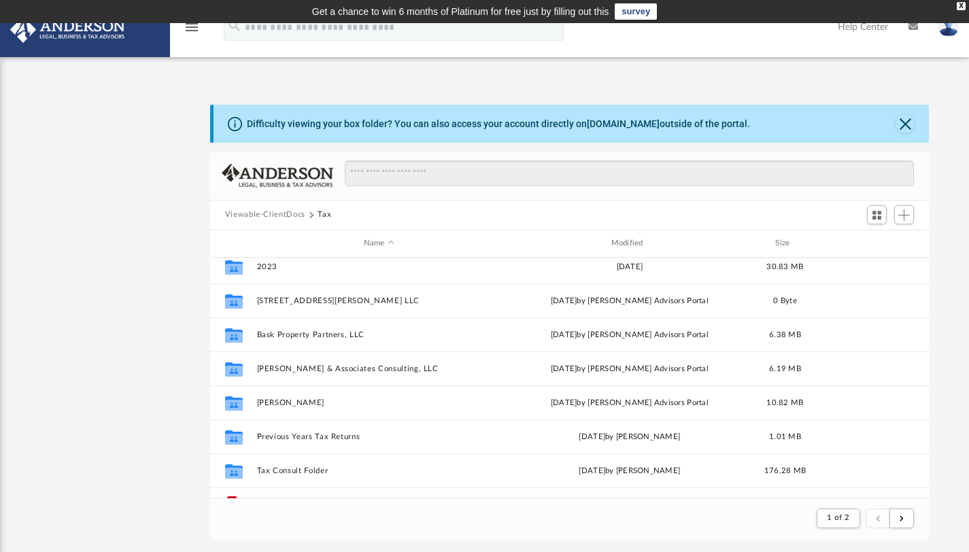
scroll to position [45, 0]
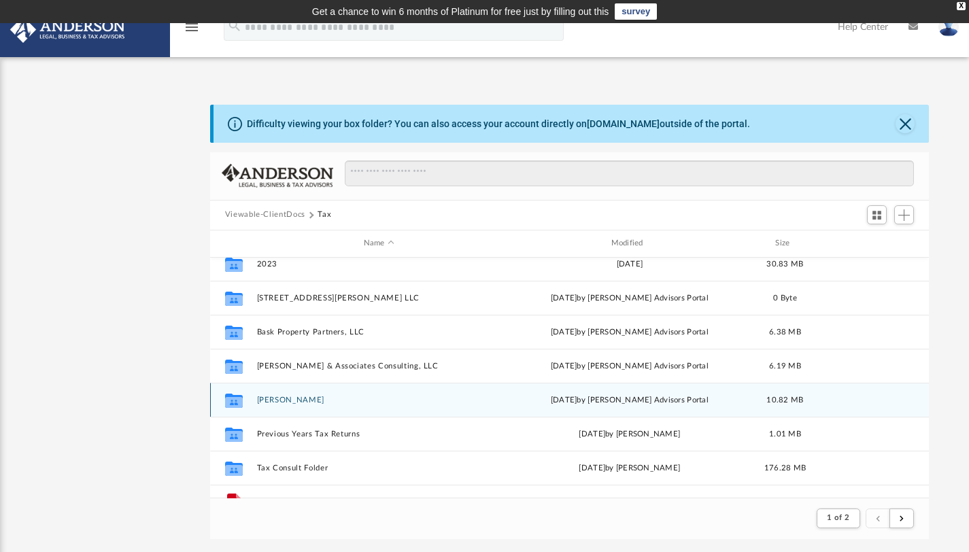
click at [280, 403] on button "Mosley, LaKesia" at bounding box center [378, 399] width 245 height 9
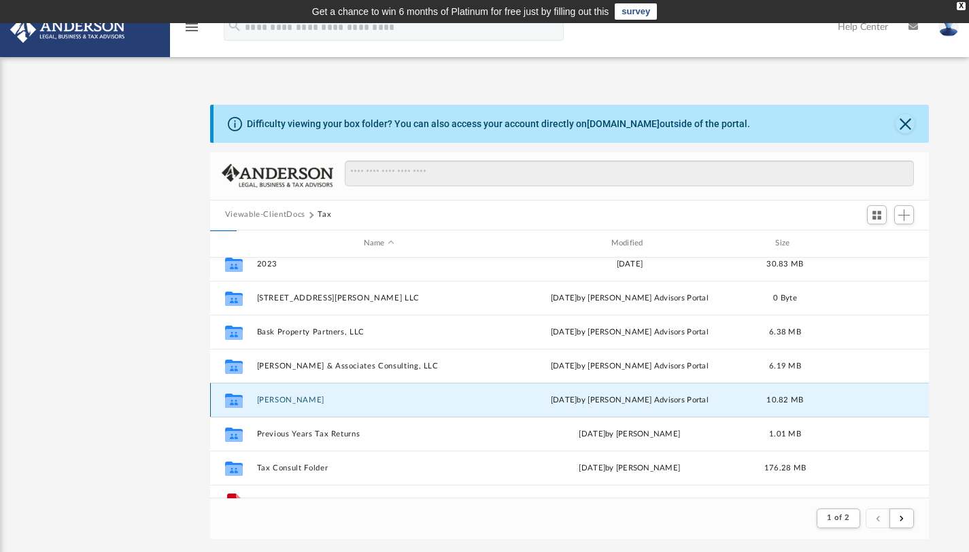
scroll to position [298, 708]
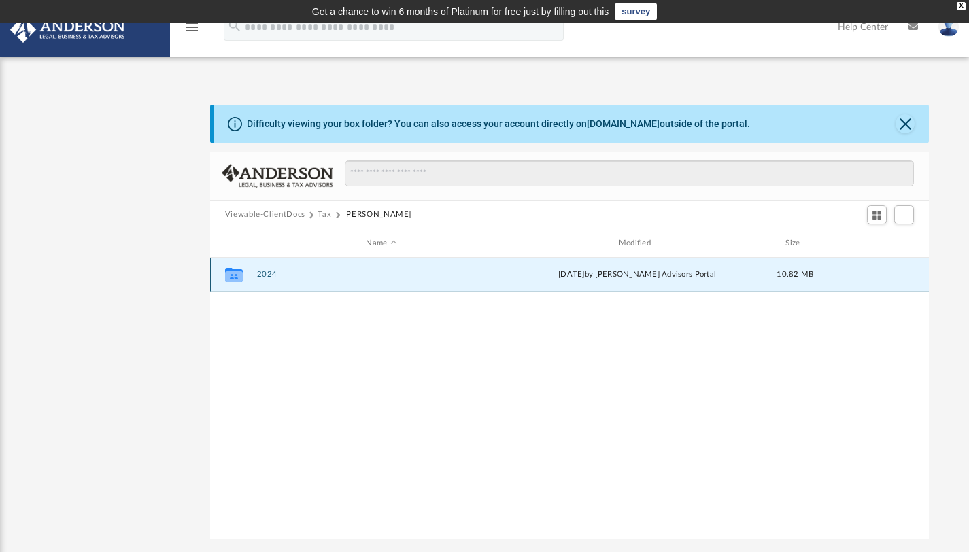
click at [273, 273] on button "2024" at bounding box center [380, 274] width 249 height 9
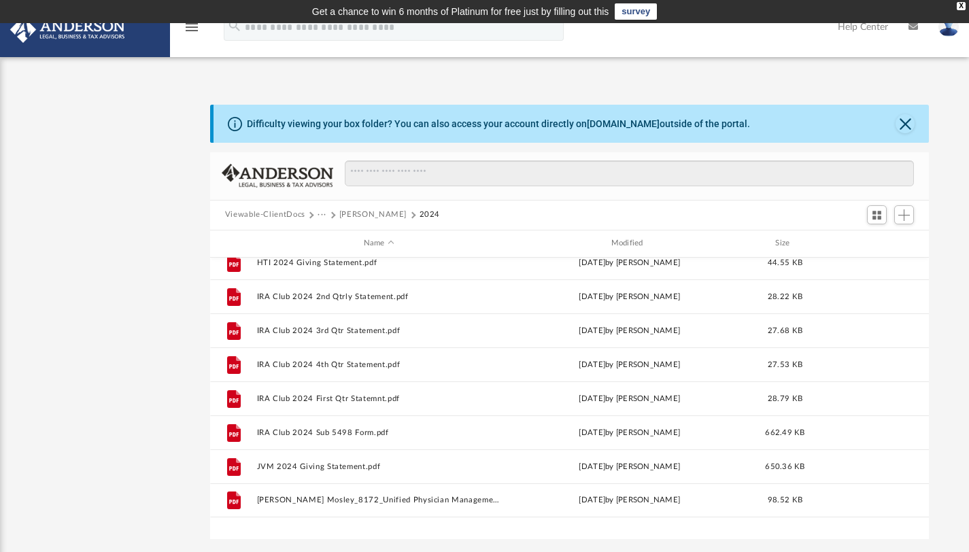
scroll to position [0, 0]
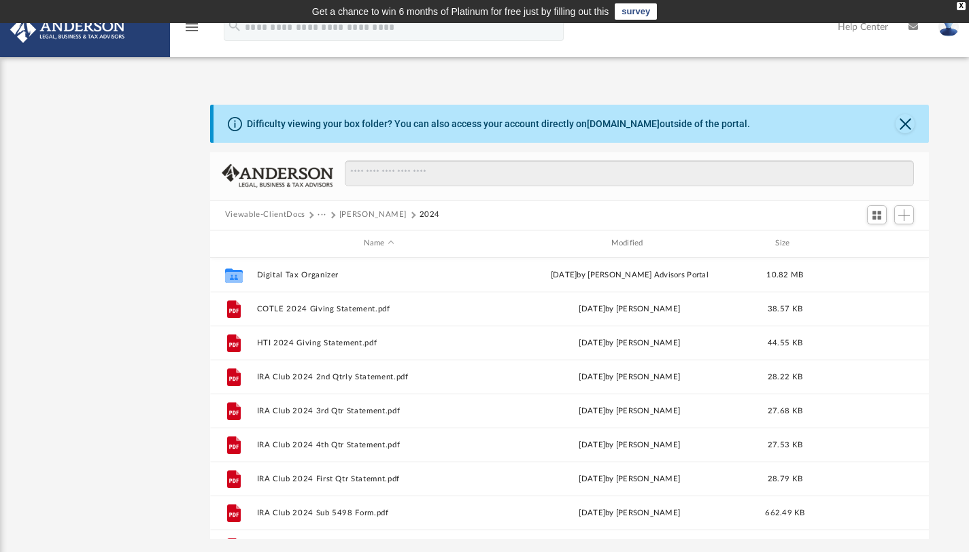
click at [358, 212] on button "Mosley, LaKesia" at bounding box center [372, 215] width 67 height 12
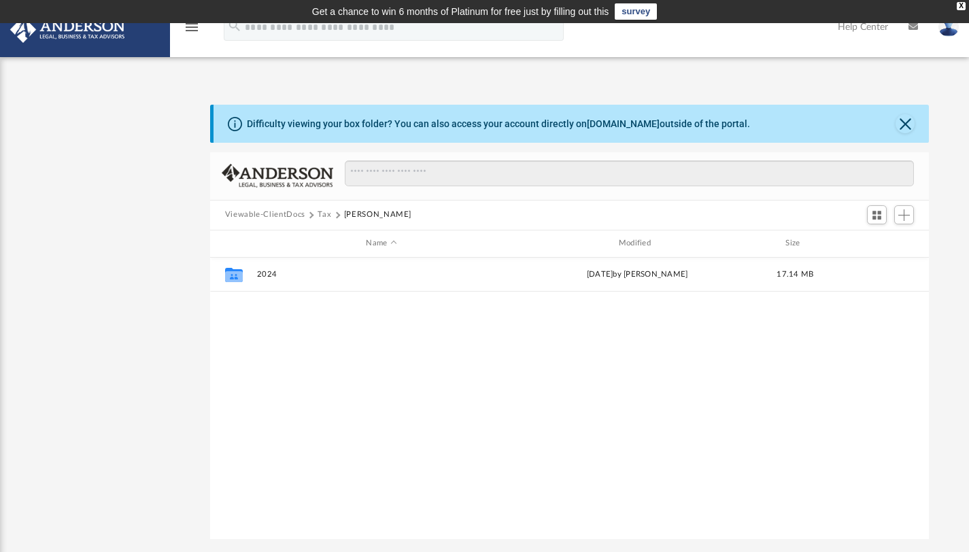
click at [319, 209] on button "Tax" at bounding box center [324, 215] width 14 height 12
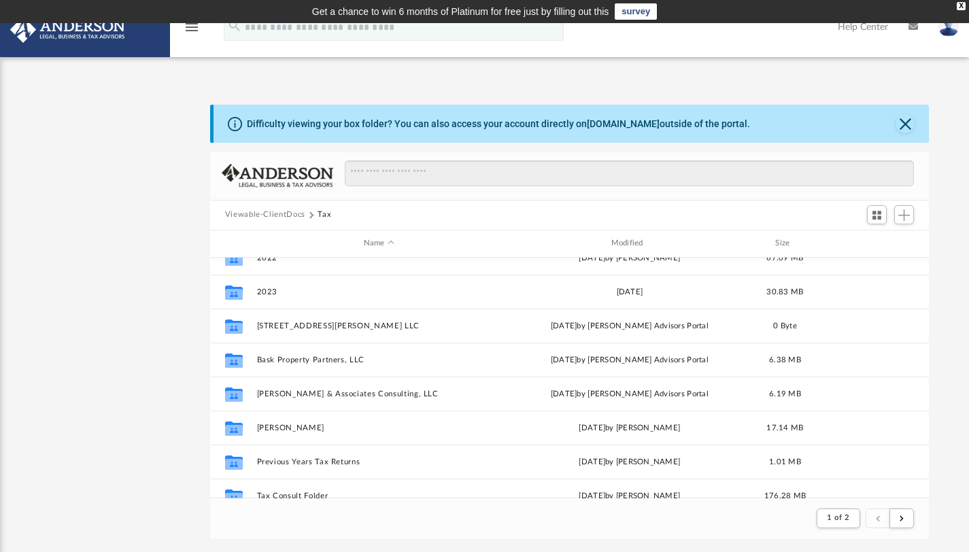
scroll to position [10, 0]
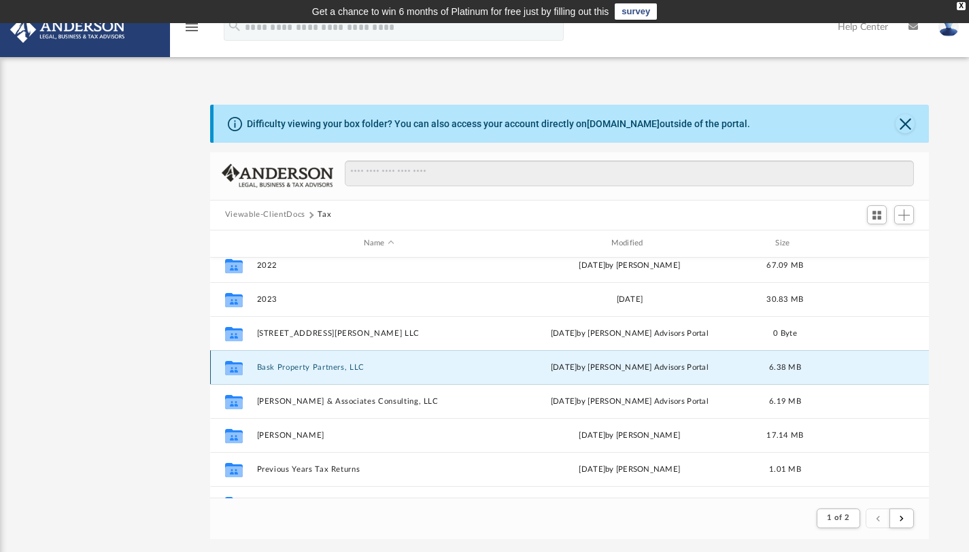
click at [320, 367] on button "Bask Property Partners, LLC" at bounding box center [378, 366] width 245 height 9
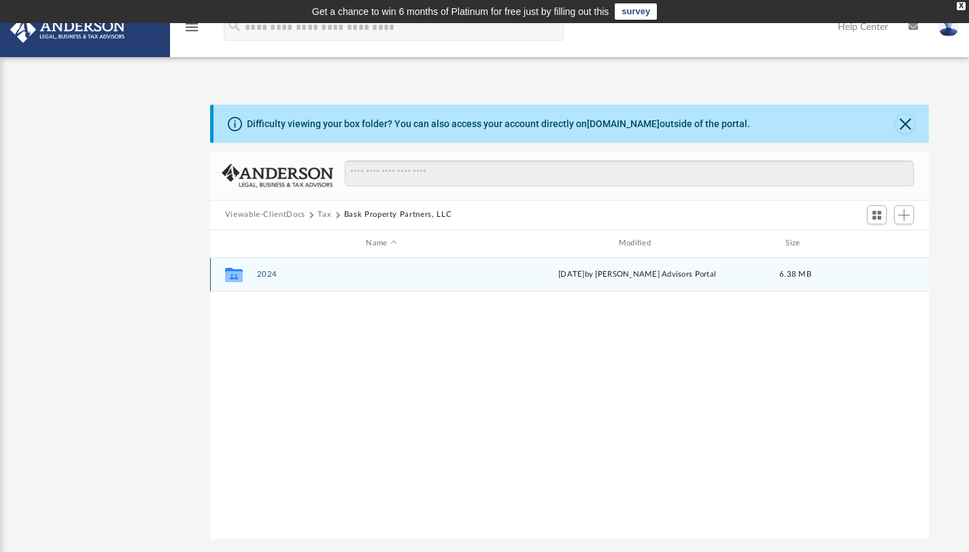
scroll to position [298, 708]
click at [269, 275] on button "2024" at bounding box center [380, 274] width 249 height 9
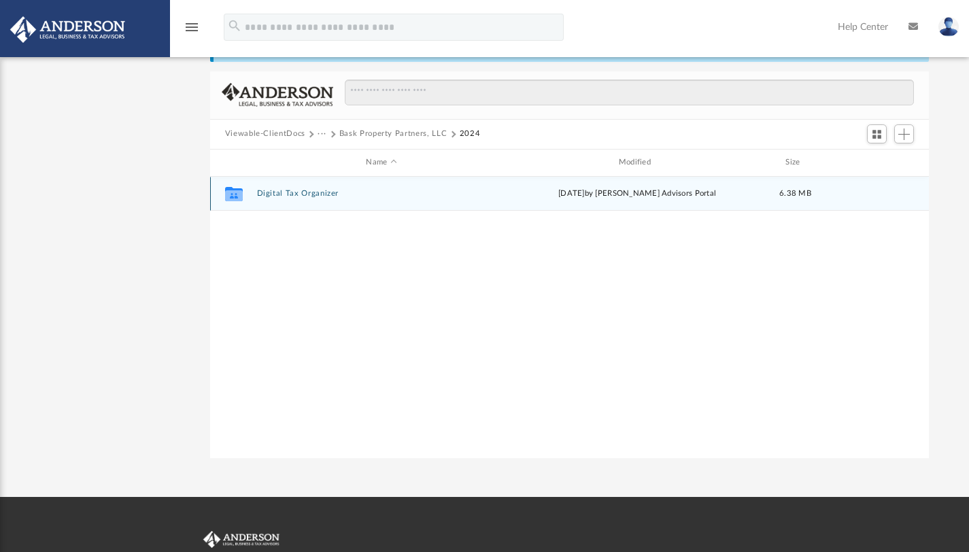
scroll to position [80, 0]
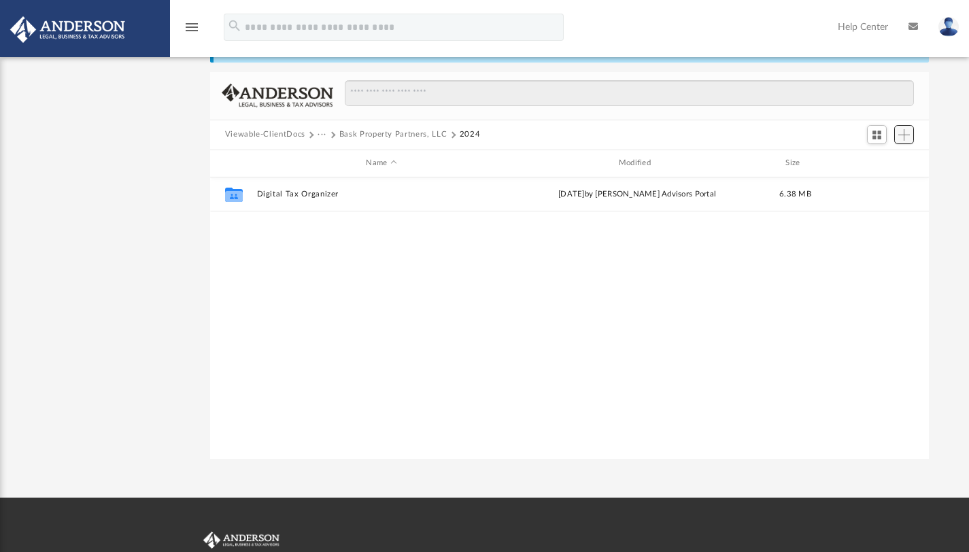
click at [821, 133] on span "Add" at bounding box center [904, 135] width 12 height 12
click at [821, 165] on li "Upload" at bounding box center [885, 161] width 44 height 14
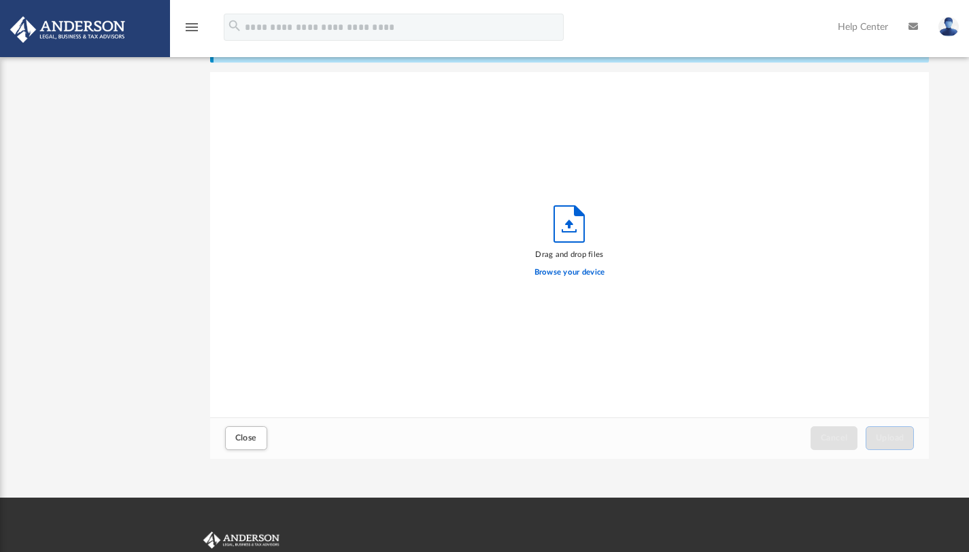
scroll to position [334, 708]
click at [590, 272] on label "Browse your device" at bounding box center [569, 272] width 71 height 12
click at [0, 0] on input "Browse your device" at bounding box center [0, 0] width 0 height 0
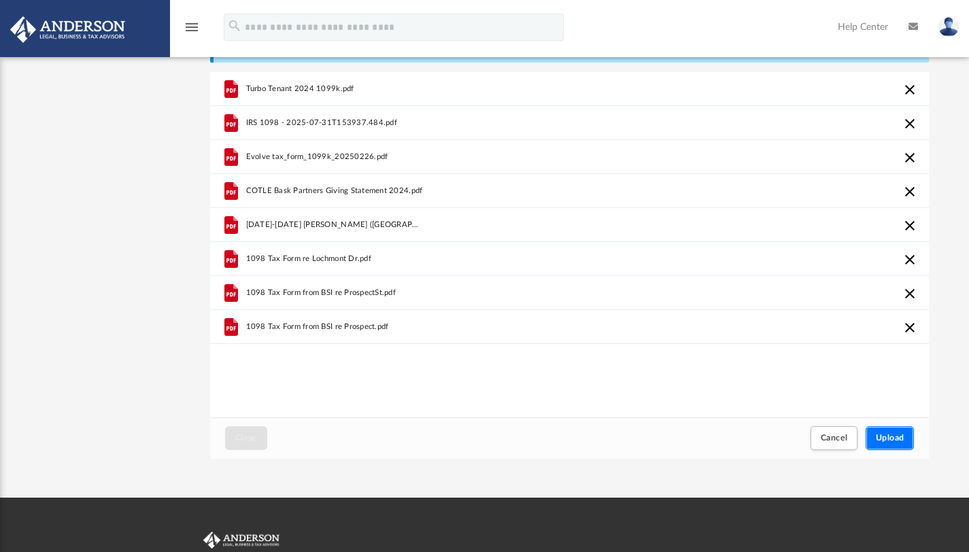
click at [821, 442] on span "Upload" at bounding box center [890, 438] width 29 height 8
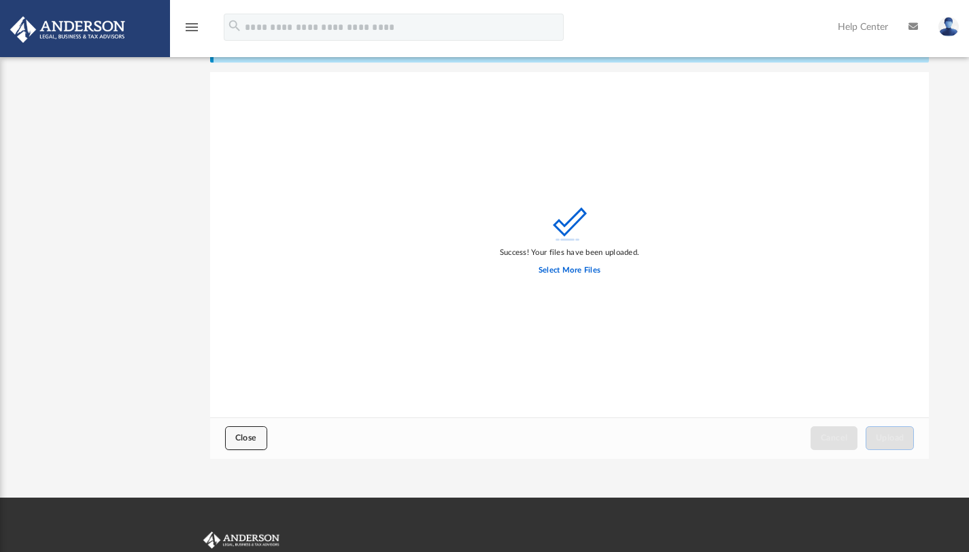
click at [253, 440] on span "Close" at bounding box center [246, 438] width 22 height 8
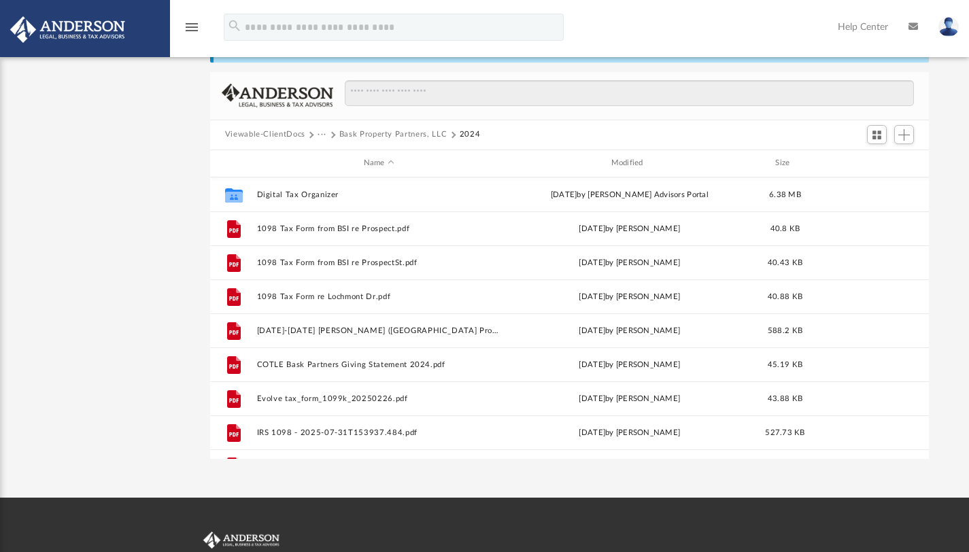
click at [362, 135] on button "Bask Property Partners, LLC" at bounding box center [393, 134] width 108 height 12
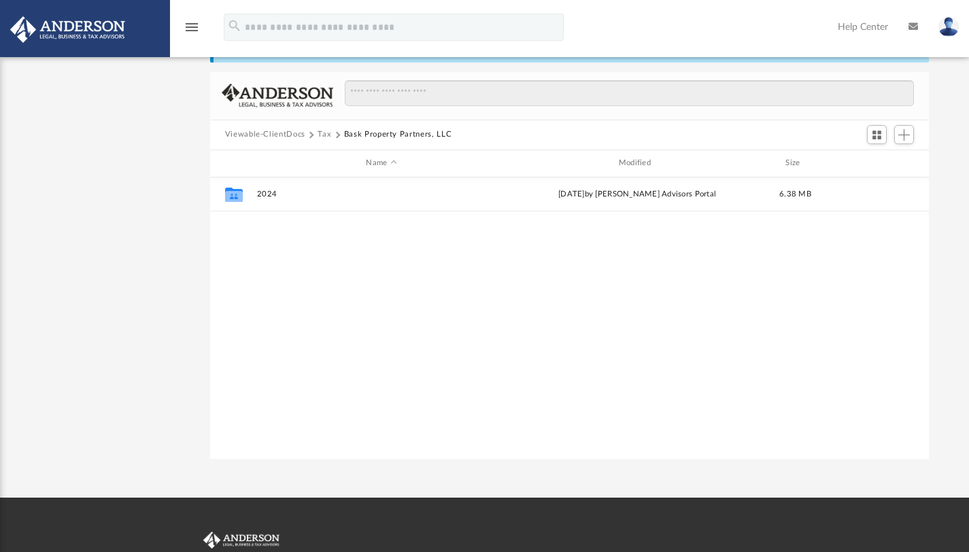
click at [321, 134] on button "Tax" at bounding box center [324, 134] width 14 height 12
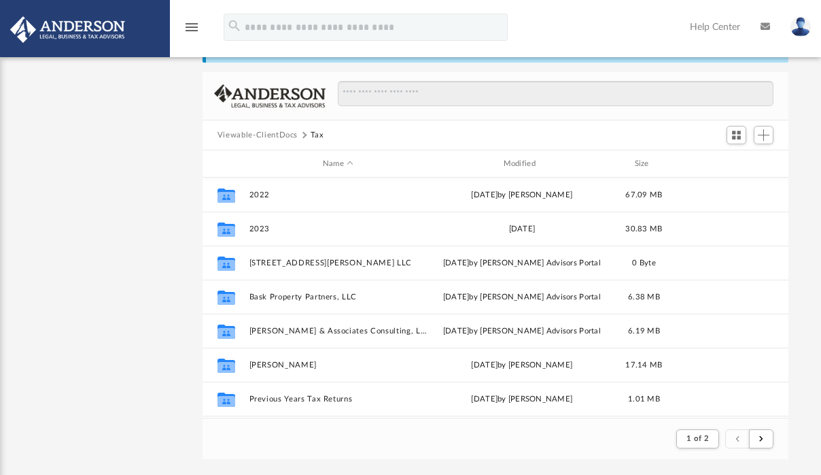
scroll to position [11, 11]
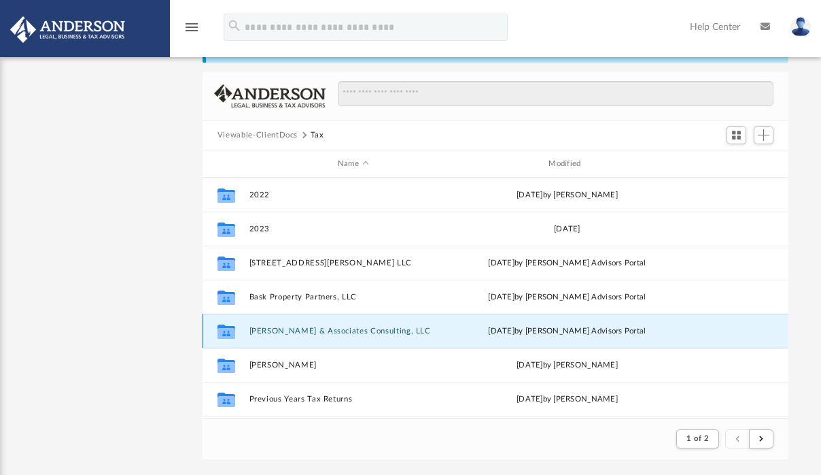
click at [273, 328] on button "Mosley & Associates Consulting, LLC" at bounding box center [353, 330] width 208 height 9
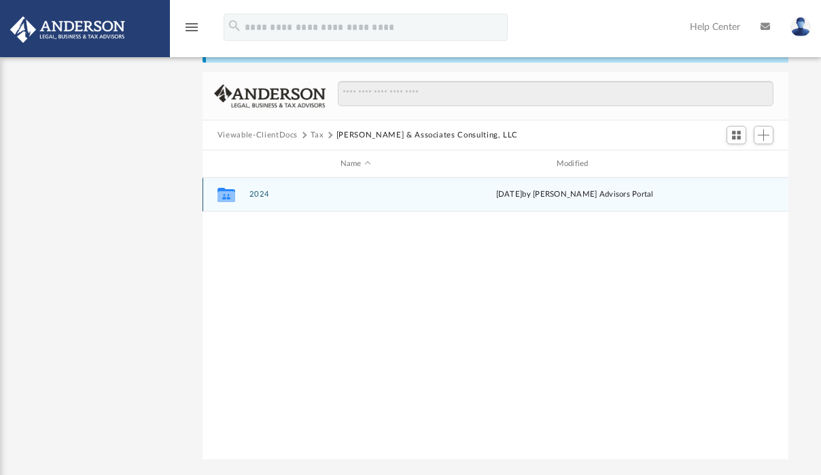
scroll to position [298, 576]
click at [258, 194] on button "2024" at bounding box center [355, 194] width 213 height 9
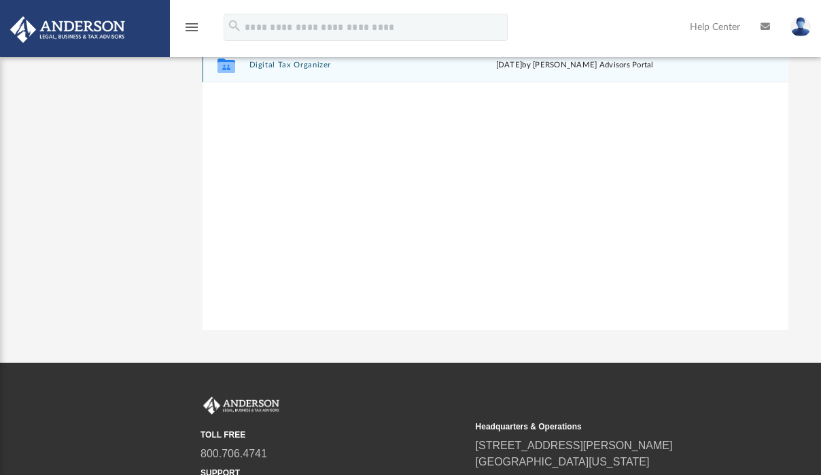
scroll to position [128, 0]
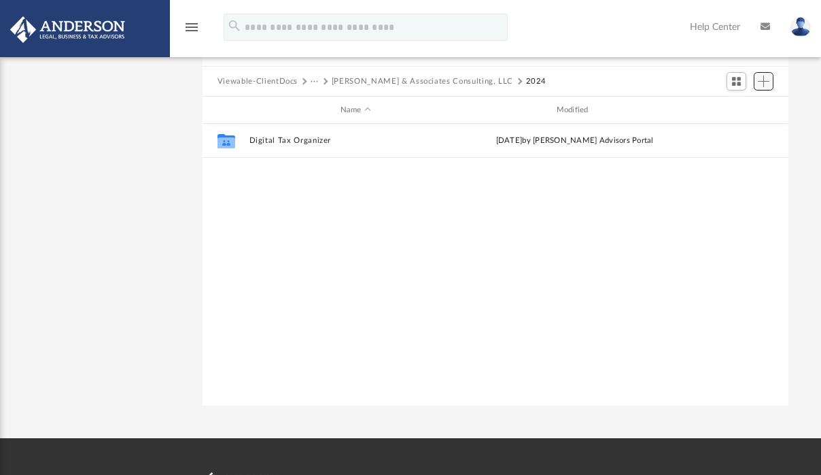
click at [759, 78] on span "Add" at bounding box center [764, 81] width 12 height 12
click at [746, 109] on li "Upload" at bounding box center [745, 108] width 44 height 14
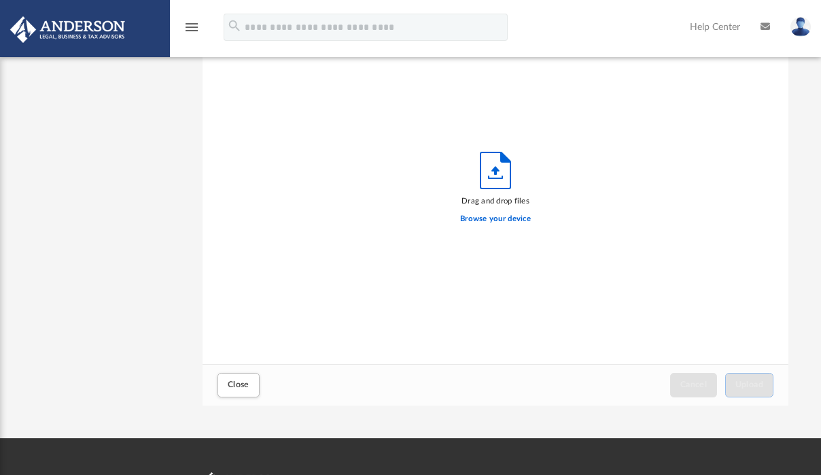
scroll to position [334, 576]
click at [523, 215] on label "Browse your device" at bounding box center [495, 219] width 71 height 12
click at [0, 0] on input "Browse your device" at bounding box center [0, 0] width 0 height 0
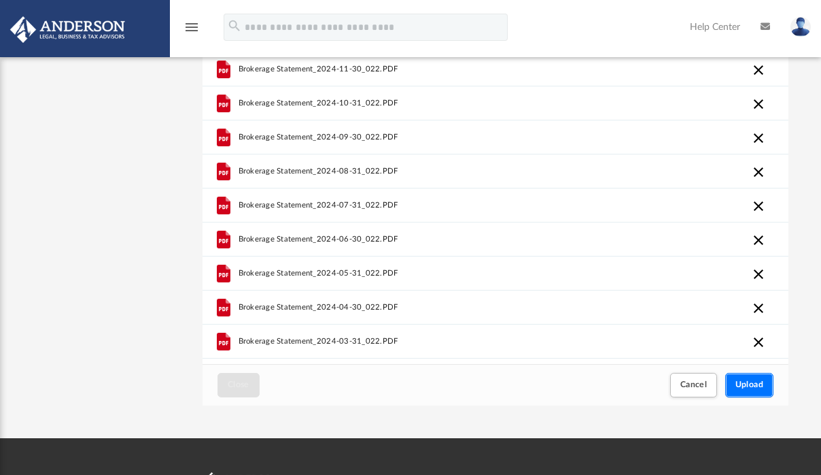
click at [764, 387] on button "Upload" at bounding box center [749, 385] width 49 height 24
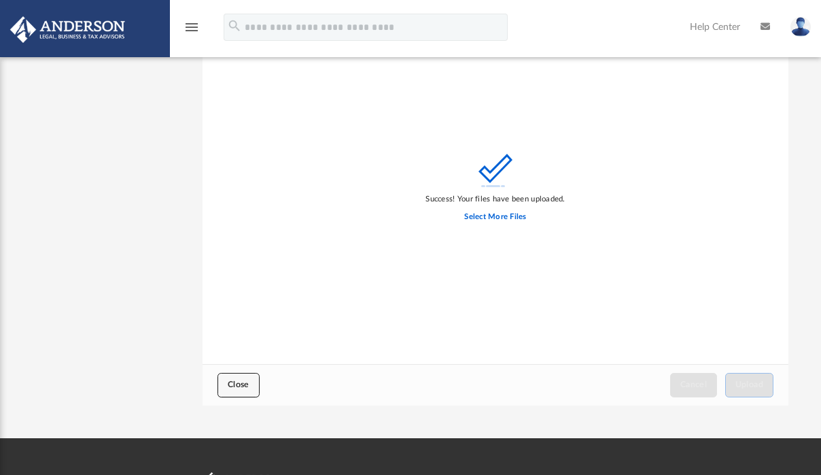
click at [249, 386] on button "Close" at bounding box center [239, 385] width 42 height 24
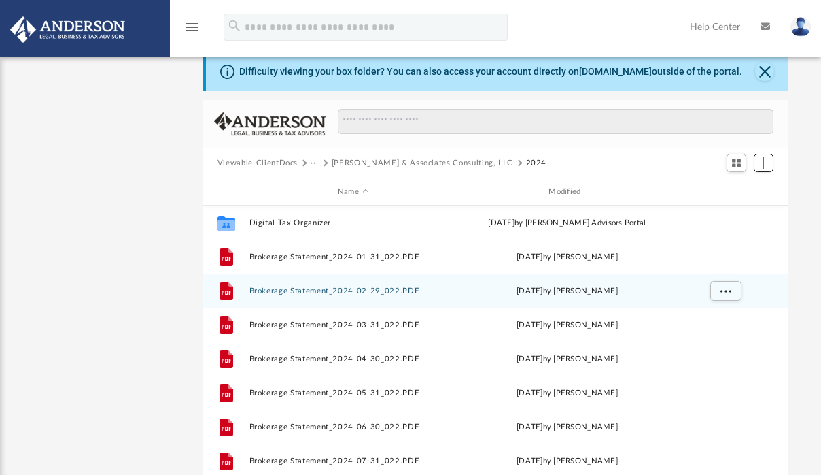
scroll to position [0, 0]
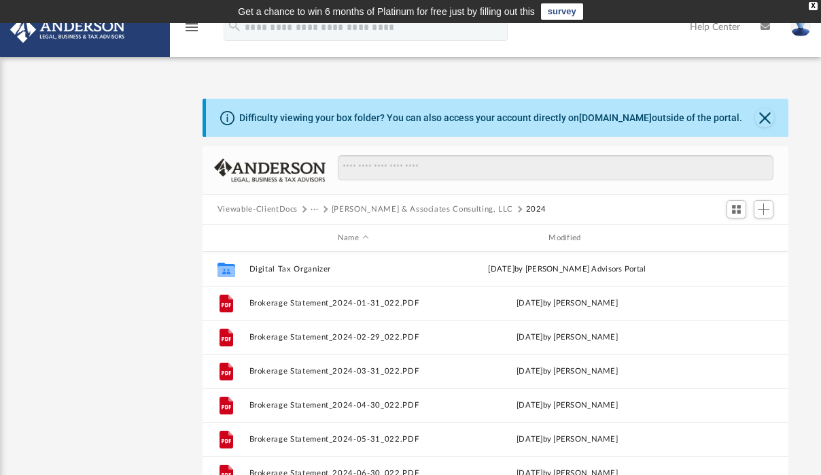
click at [347, 207] on button "Mosley & Associates Consulting, LLC" at bounding box center [423, 209] width 182 height 12
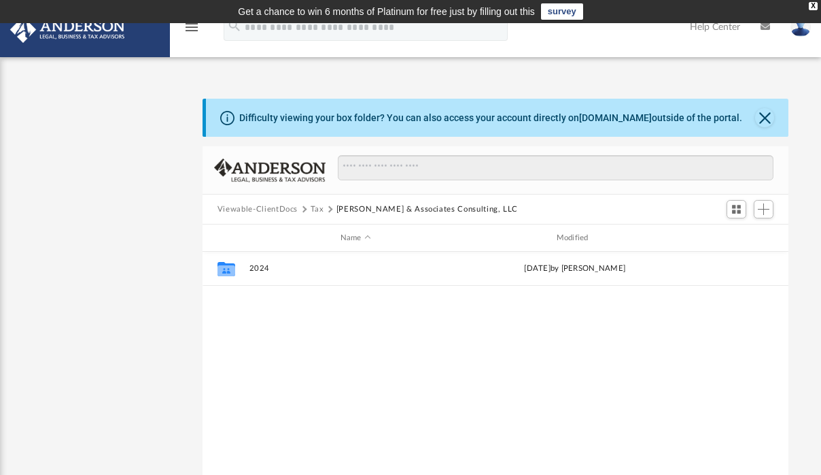
click at [314, 211] on button "Tax" at bounding box center [318, 209] width 14 height 12
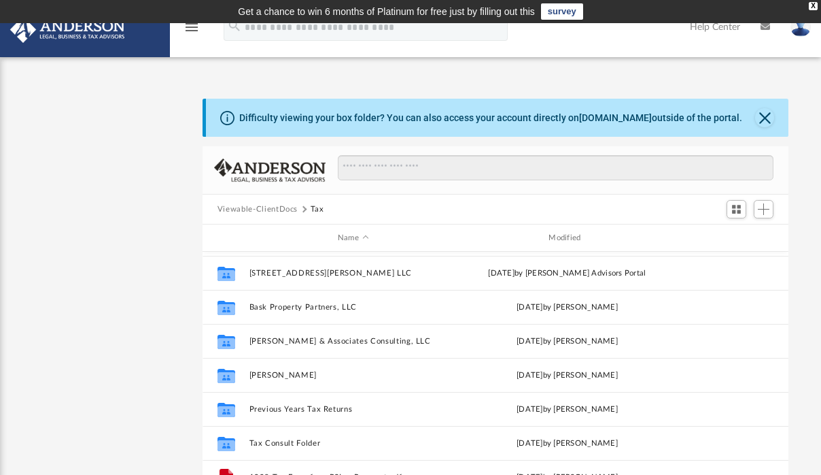
scroll to position [61, 0]
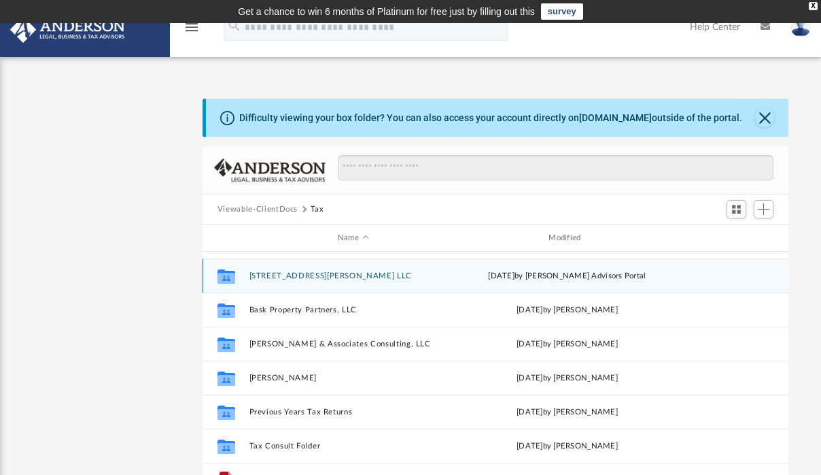
click at [310, 275] on button "820 S Hackley St LLC" at bounding box center [353, 275] width 208 height 9
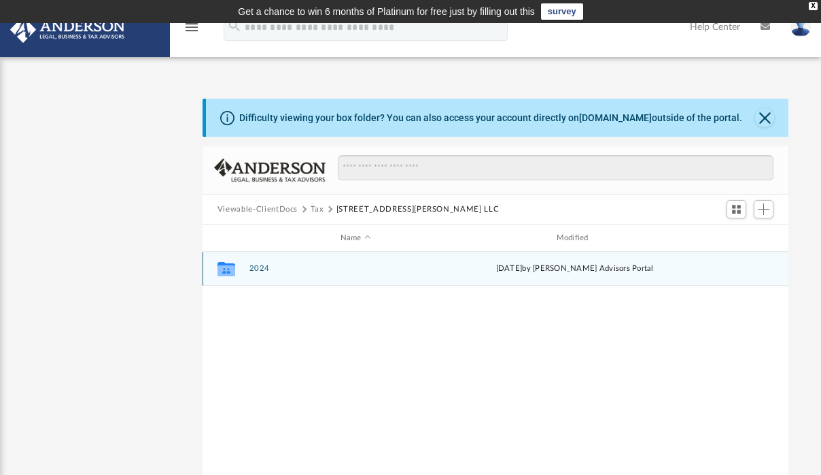
scroll to position [298, 576]
click at [257, 266] on button "2024" at bounding box center [355, 268] width 213 height 9
click at [302, 268] on button "Digital Tax Organizer" at bounding box center [355, 268] width 213 height 9
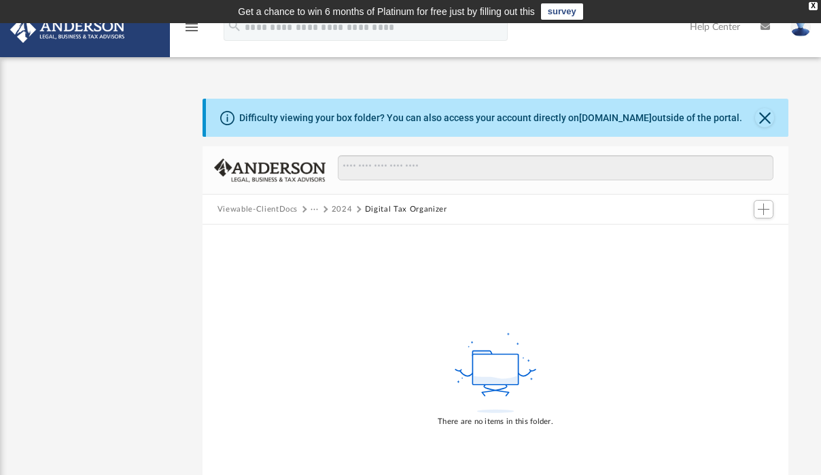
click at [196, 26] on icon "menu" at bounding box center [192, 27] width 16 height 16
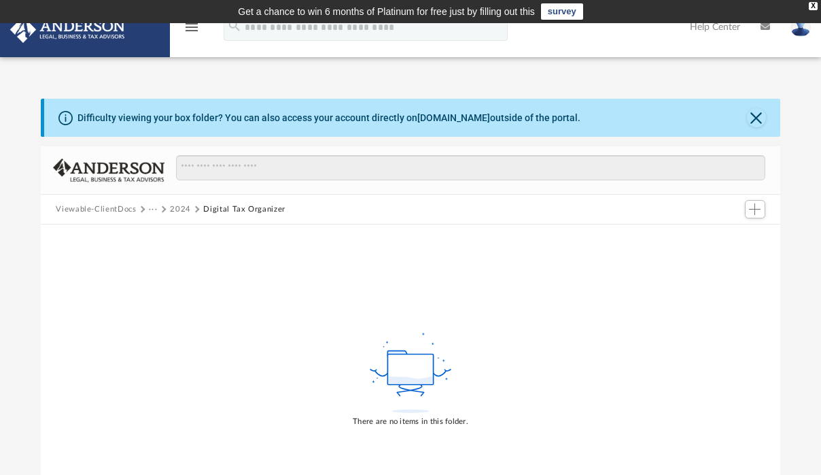
click at [194, 28] on icon "menu" at bounding box center [192, 27] width 16 height 16
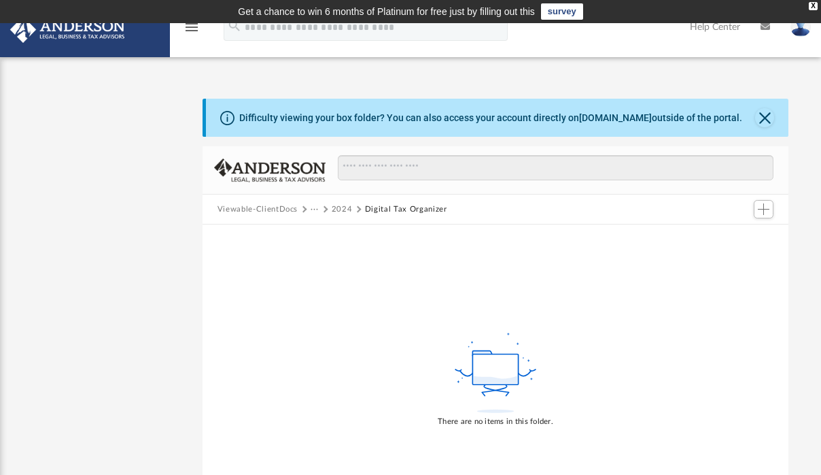
scroll to position [170, 0]
click at [767, 118] on button "Close" at bounding box center [764, 117] width 19 height 19
